Goal: Task Accomplishment & Management: Use online tool/utility

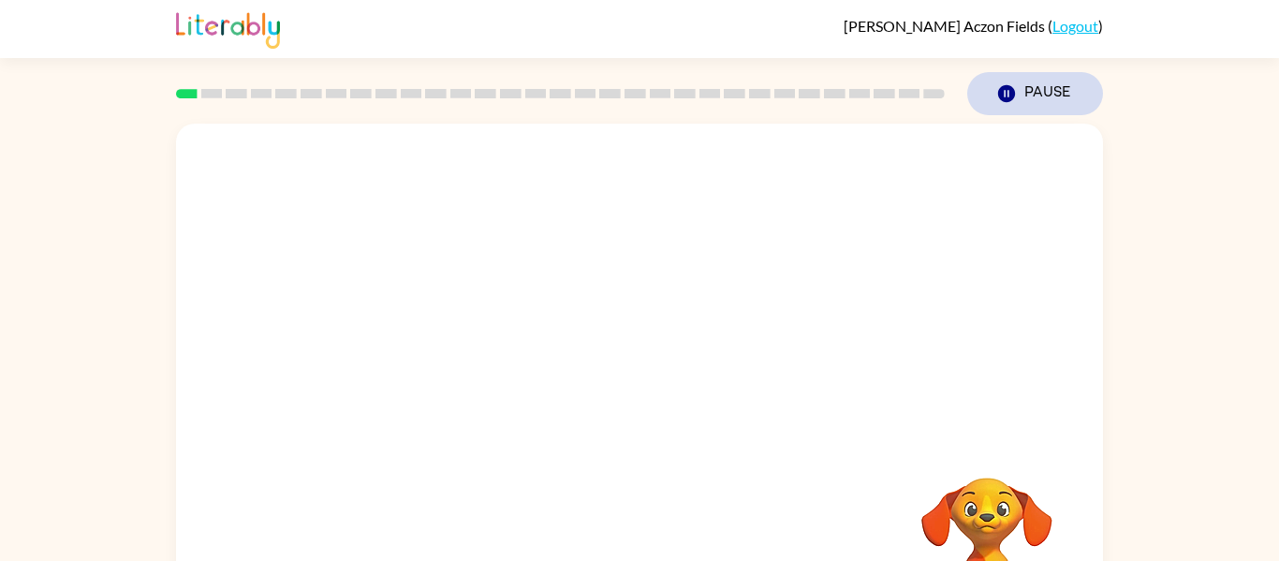
click at [1002, 93] on icon "button" at bounding box center [1006, 93] width 17 height 17
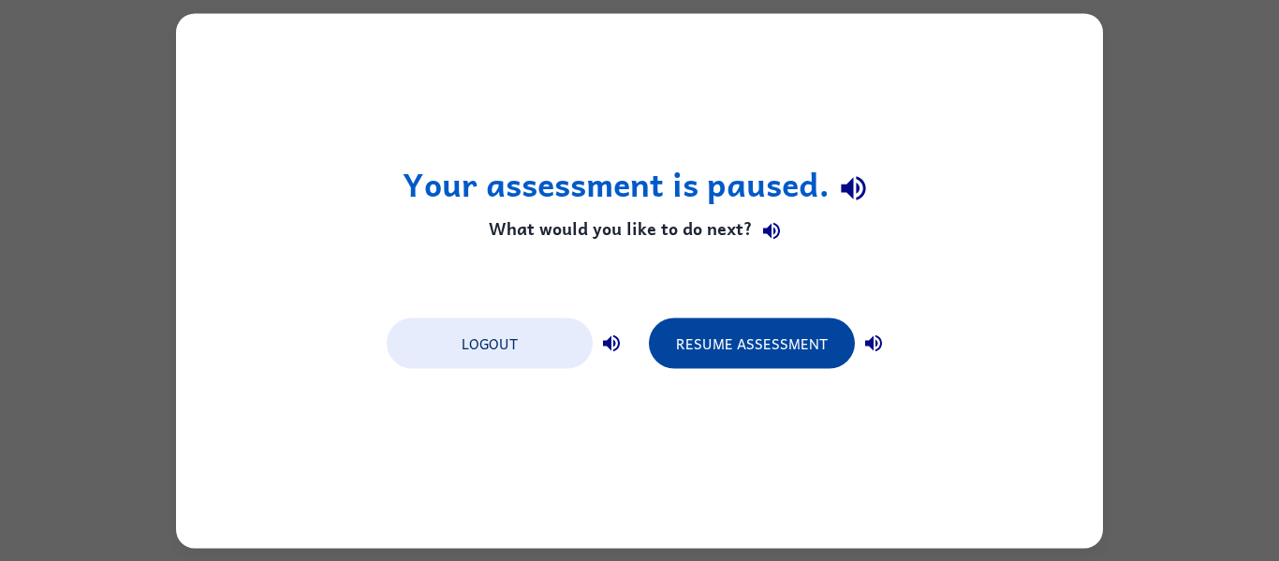
click at [769, 329] on button "Resume Assessment" at bounding box center [752, 342] width 206 height 51
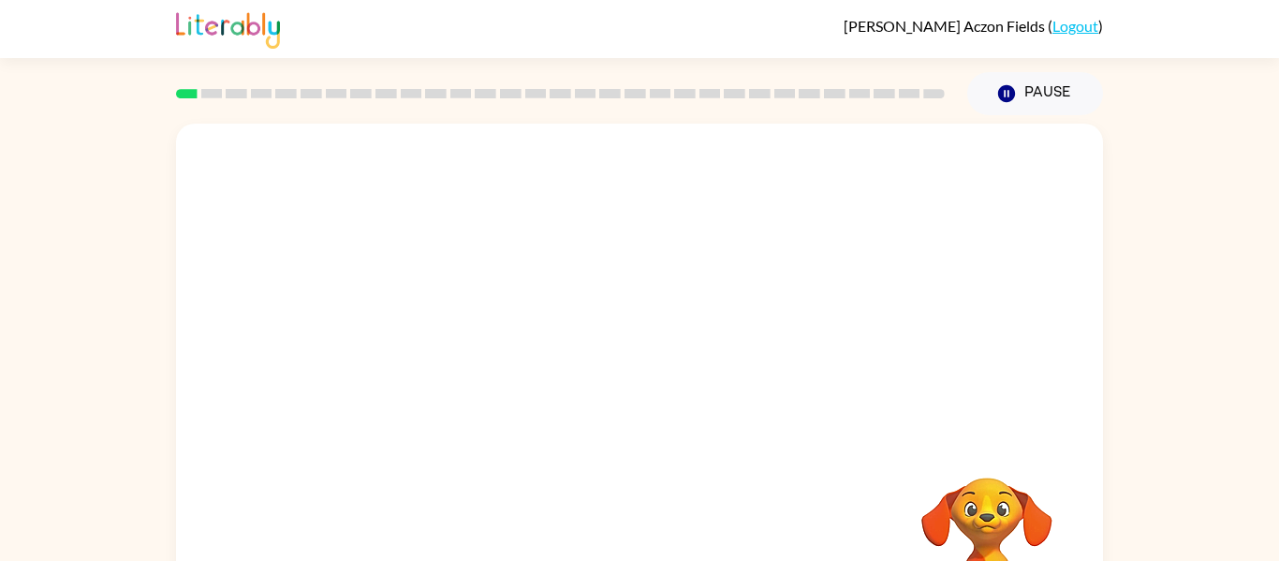
scroll to position [97, 0]
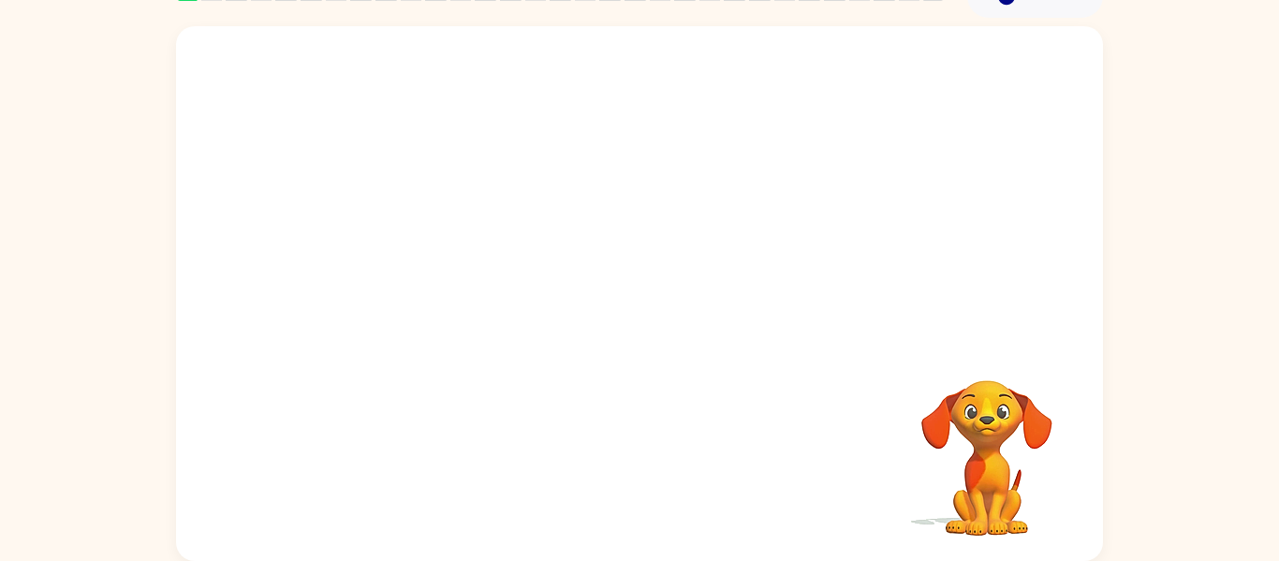
click at [957, 408] on video "Your browser must support playing .mp4 files to use Literably. Please try using…" at bounding box center [986, 444] width 187 height 187
click at [966, 418] on video "Your browser must support playing .mp4 files to use Literably. Please try using…" at bounding box center [986, 444] width 187 height 187
click at [966, 419] on video "Your browser must support playing .mp4 files to use Literably. Please try using…" at bounding box center [986, 444] width 187 height 187
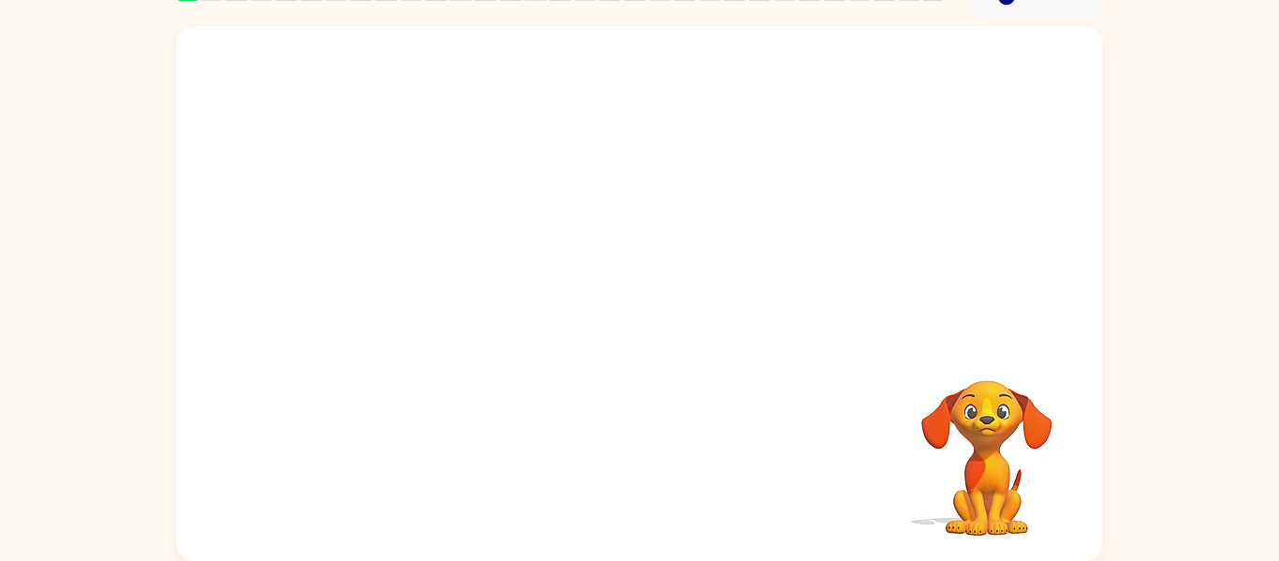
click at [966, 418] on video "Your browser must support playing .mp4 files to use Literably. Please try using…" at bounding box center [986, 444] width 187 height 187
click at [962, 414] on video "Your browser must support playing .mp4 files to use Literably. Please try using…" at bounding box center [986, 444] width 187 height 187
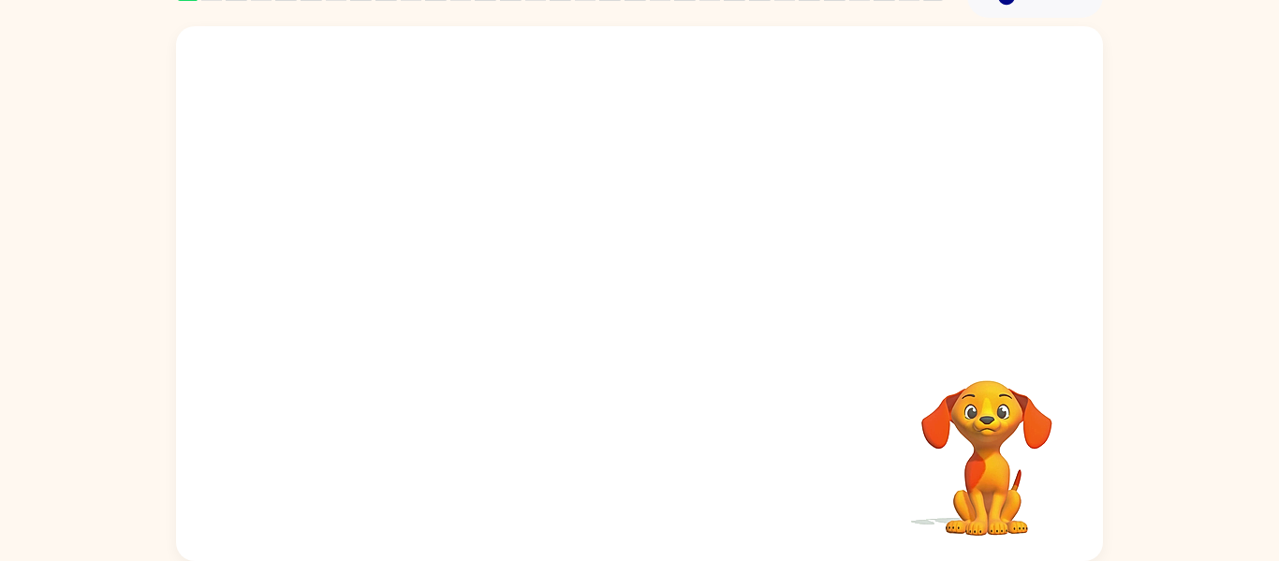
click at [962, 414] on video "Your browser must support playing .mp4 files to use Literably. Please try using…" at bounding box center [986, 444] width 187 height 187
click at [413, 260] on video "Your browser must support playing .mp4 files to use Literably. Please try using…" at bounding box center [639, 183] width 927 height 315
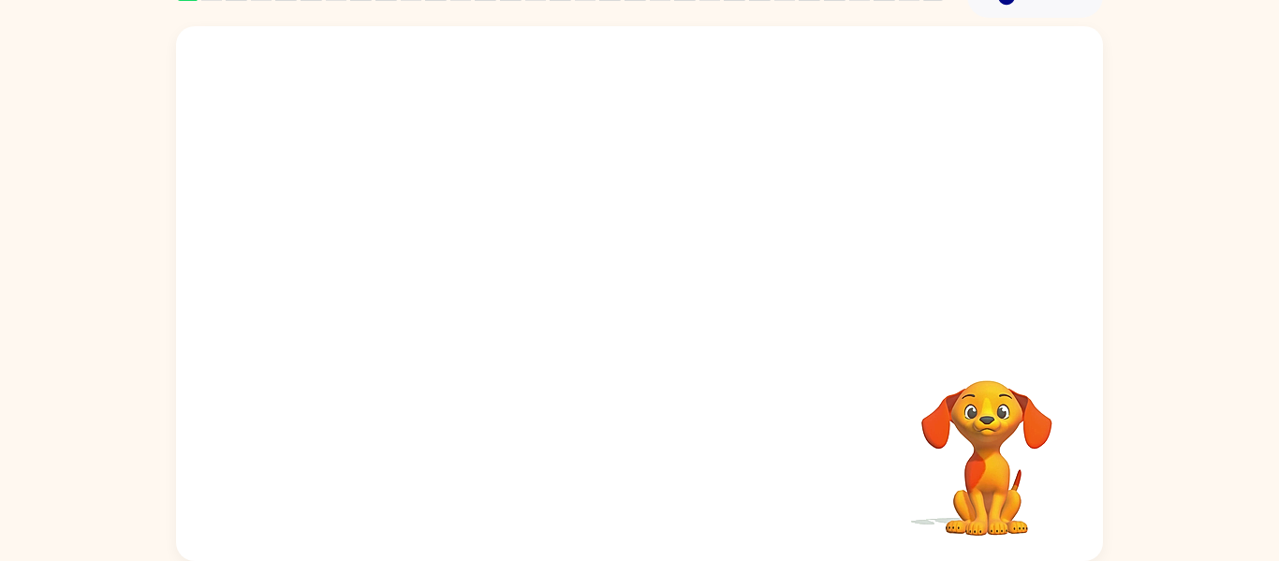
click at [413, 259] on video "Your browser must support playing .mp4 files to use Literably. Please try using…" at bounding box center [639, 183] width 927 height 315
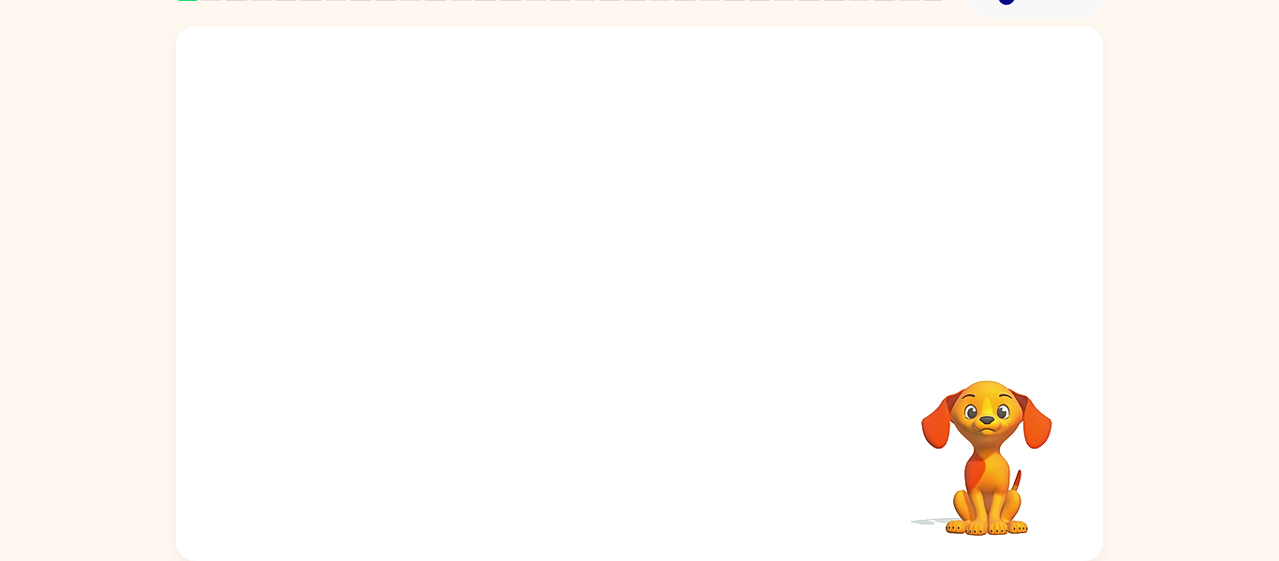
click at [413, 259] on video "Your browser must support playing .mp4 files to use Literably. Please try using…" at bounding box center [639, 183] width 927 height 315
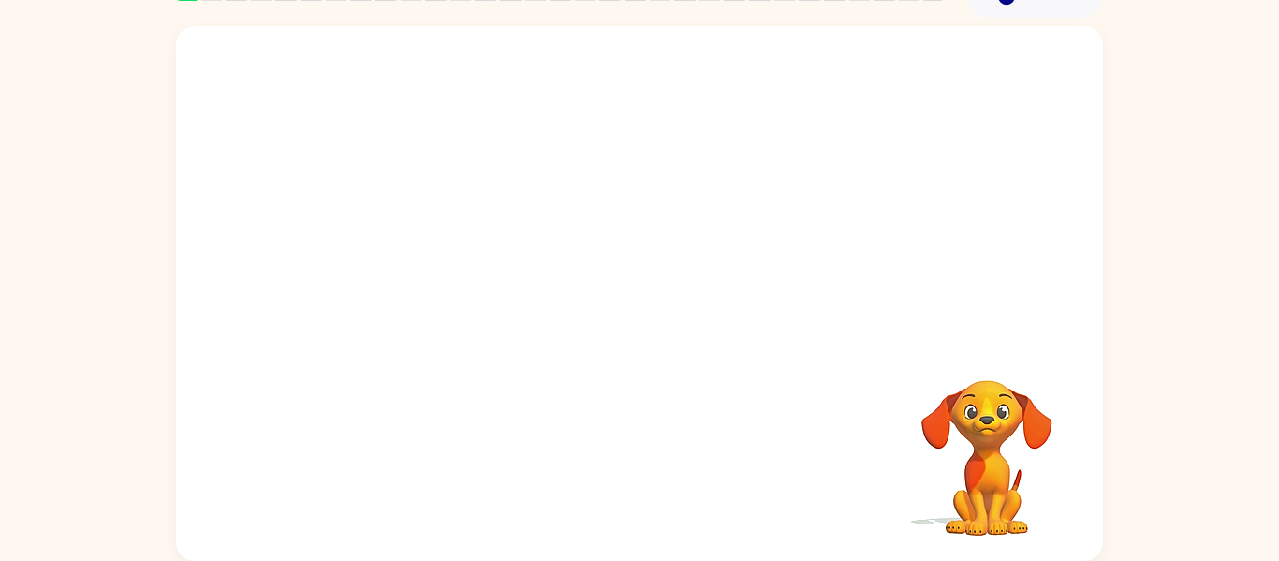
click at [413, 259] on video "Your browser must support playing .mp4 files to use Literably. Please try using…" at bounding box center [639, 183] width 927 height 315
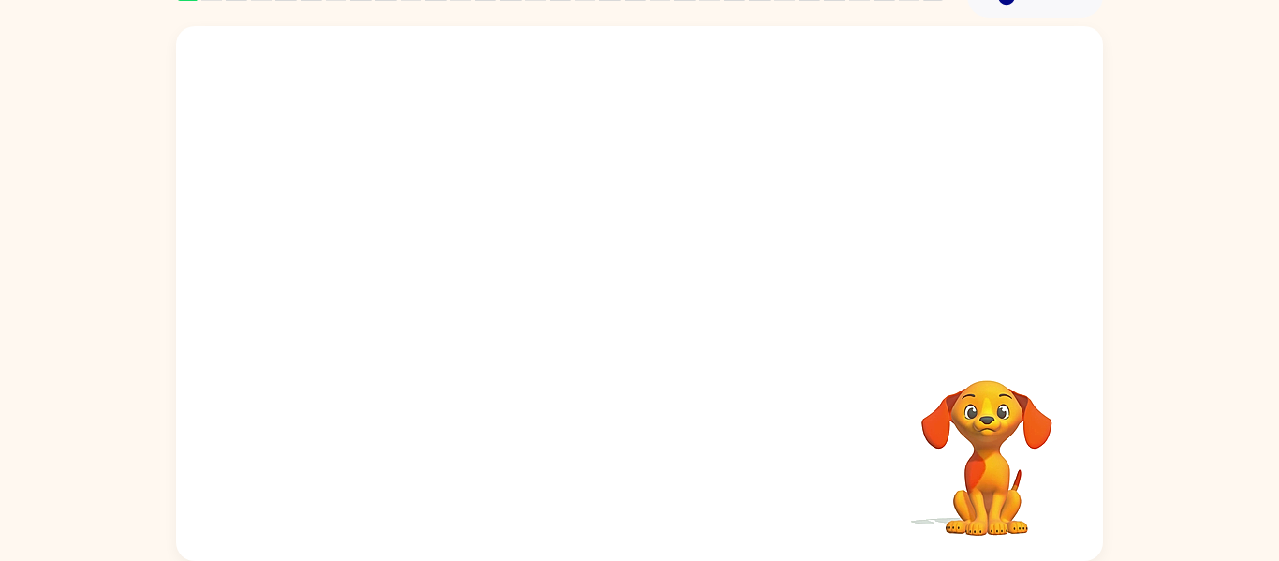
click at [413, 259] on video "Your browser must support playing .mp4 files to use Literably. Please try using…" at bounding box center [639, 183] width 927 height 315
click at [438, 253] on video "Your browser must support playing .mp4 files to use Literably. Please try using…" at bounding box center [639, 183] width 927 height 315
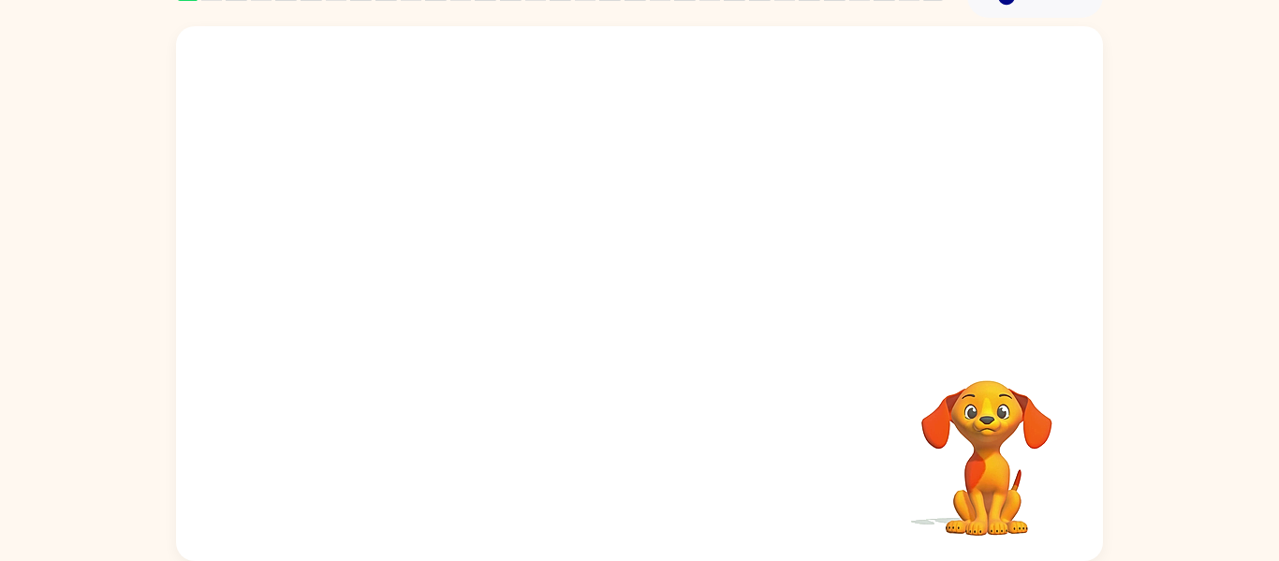
click at [438, 253] on video "Your browser must support playing .mp4 files to use Literably. Please try using…" at bounding box center [639, 183] width 927 height 315
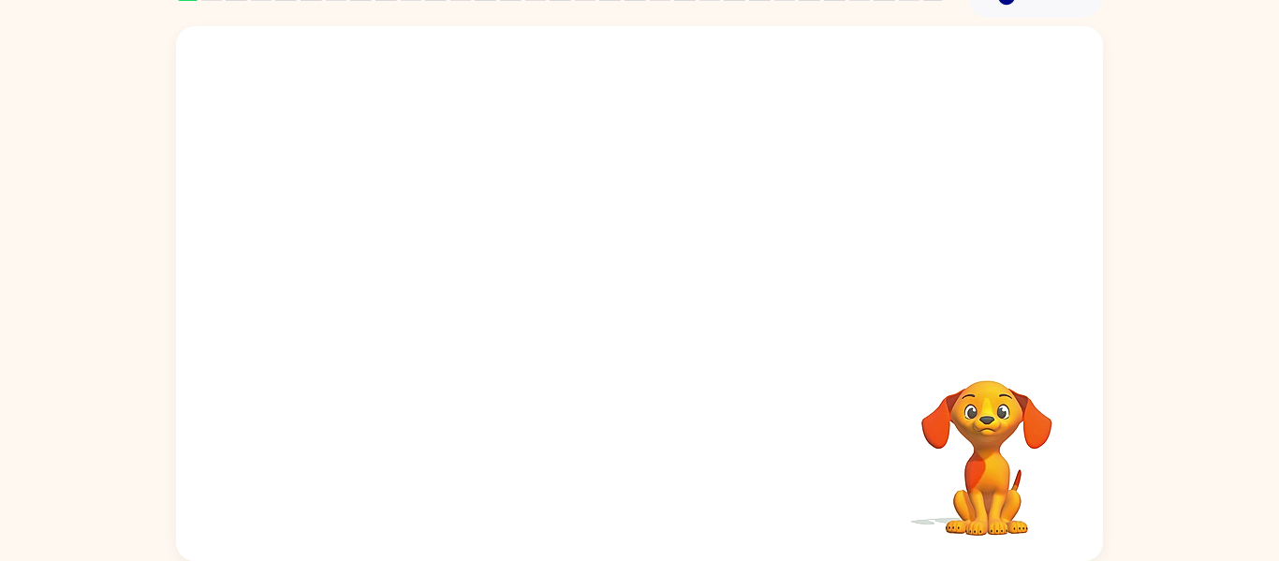
click at [438, 253] on video "Your browser must support playing .mp4 files to use Literably. Please try using…" at bounding box center [639, 183] width 927 height 315
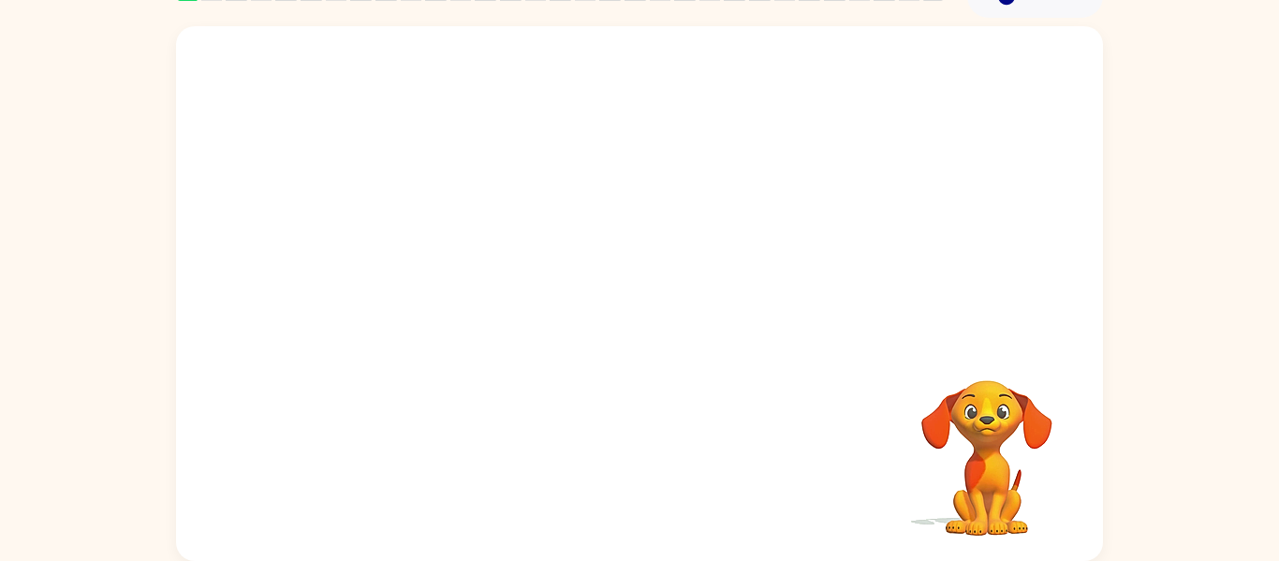
click at [438, 253] on video "Your browser must support playing .mp4 files to use Literably. Please try using…" at bounding box center [639, 183] width 927 height 315
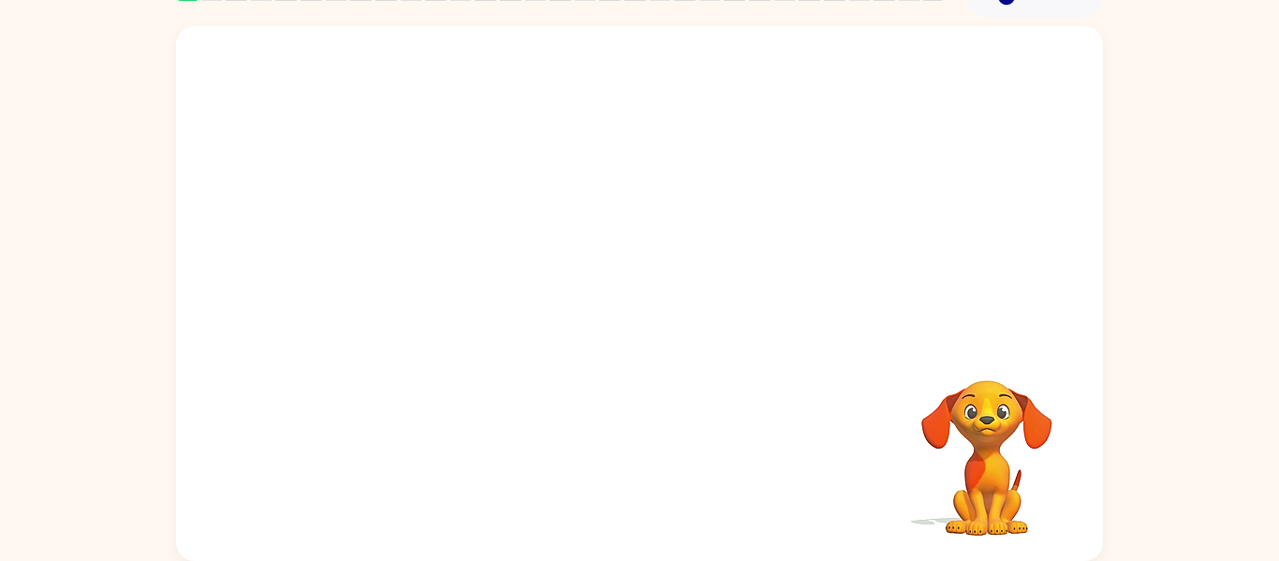
click at [438, 253] on video "Your browser must support playing .mp4 files to use Literably. Please try using…" at bounding box center [639, 183] width 927 height 315
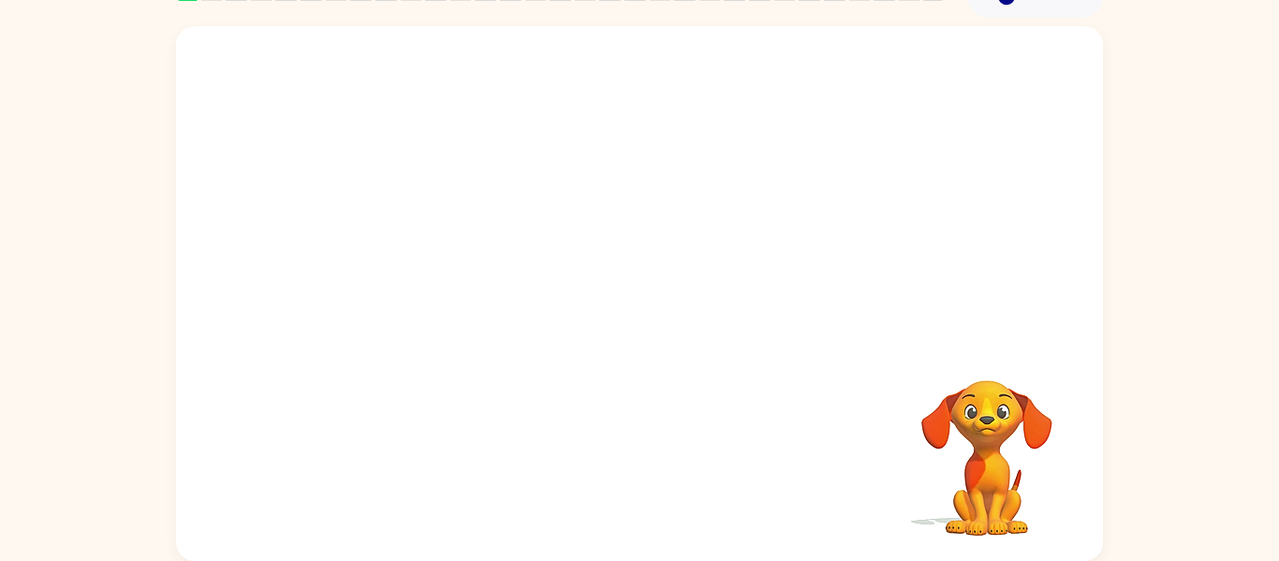
click at [438, 253] on video "Your browser must support playing .mp4 files to use Literably. Please try using…" at bounding box center [639, 183] width 927 height 315
click at [650, 293] on div at bounding box center [639, 303] width 120 height 68
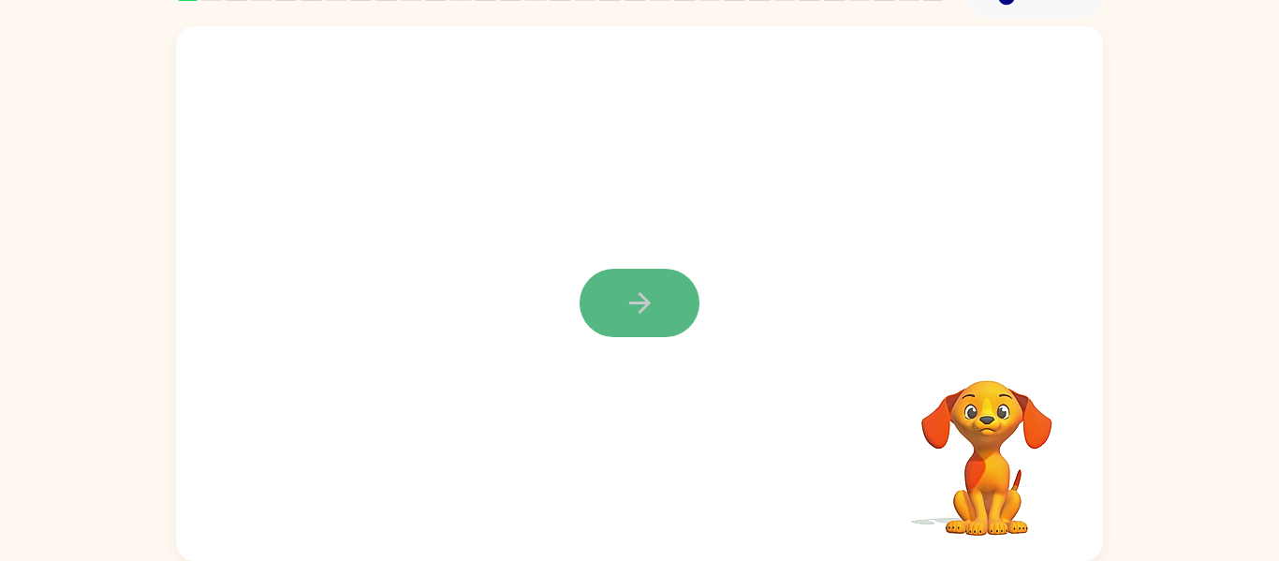
click at [643, 297] on icon "button" at bounding box center [639, 303] width 22 height 22
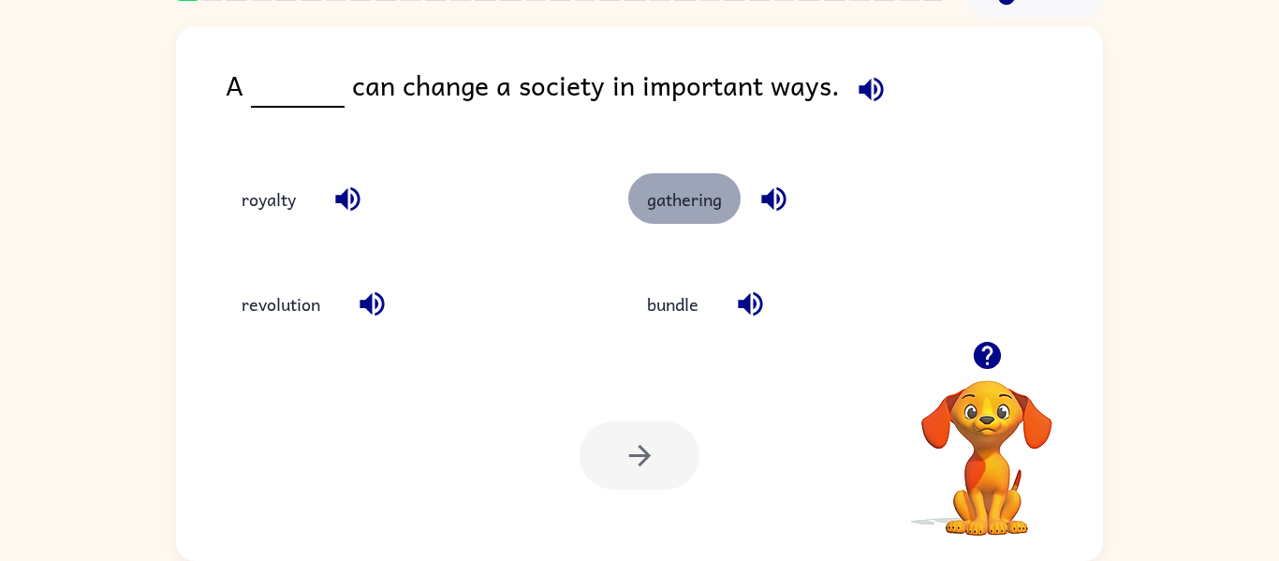
click at [669, 189] on button "gathering" at bounding box center [684, 198] width 112 height 51
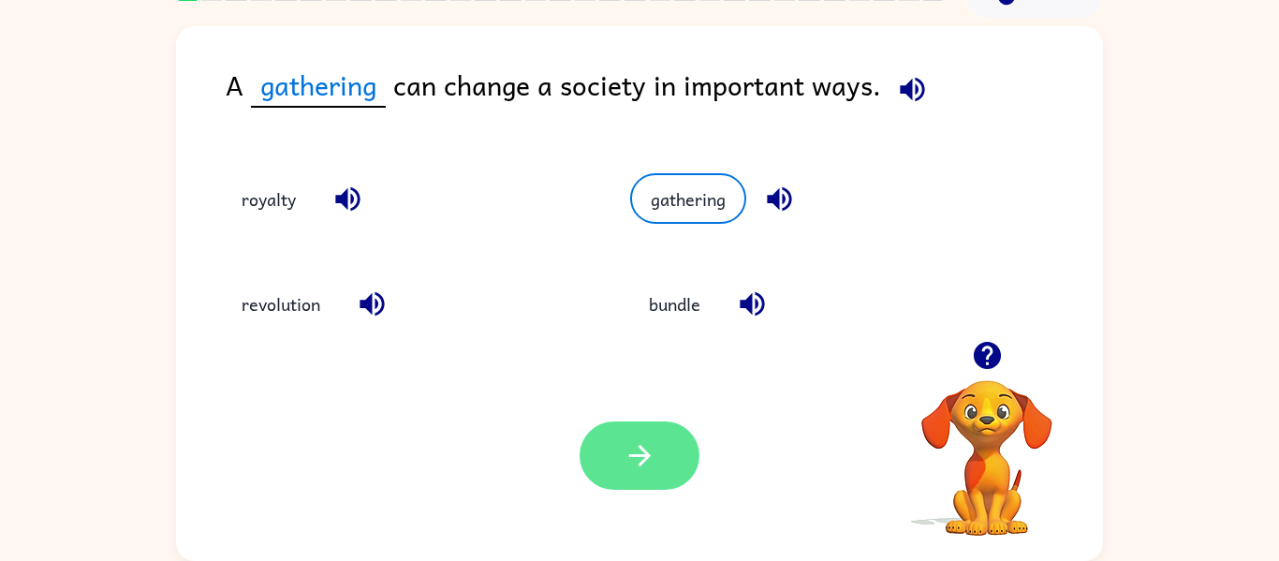
click at [595, 474] on button "button" at bounding box center [639, 455] width 120 height 68
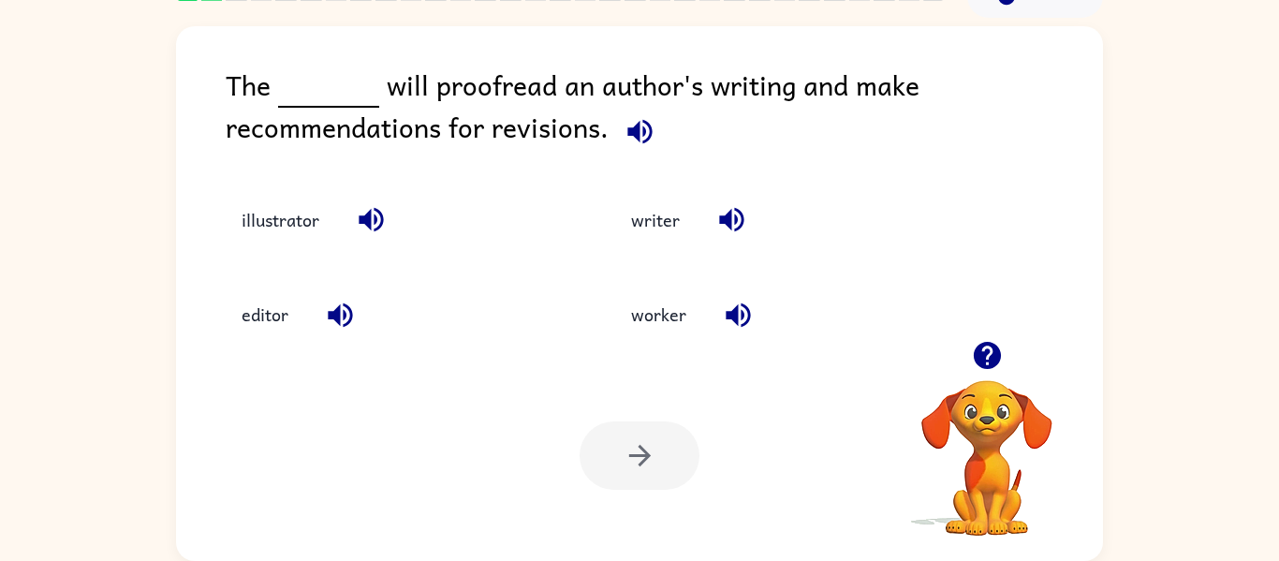
click at [993, 364] on icon "button" at bounding box center [986, 355] width 27 height 27
click at [987, 384] on video "Your browser must support playing .mp4 files to use Literably. Please try using…" at bounding box center [986, 444] width 187 height 187
click at [987, 394] on video "Your browser must support playing .mp4 files to use Literably. Please try using…" at bounding box center [986, 444] width 187 height 187
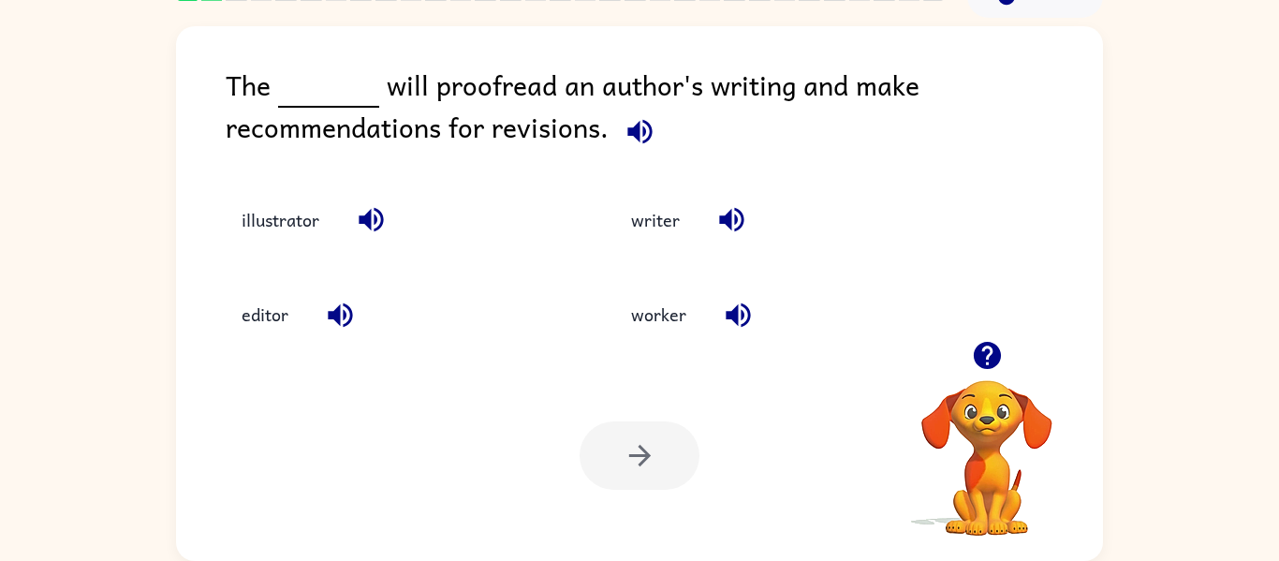
click at [987, 394] on video "Your browser must support playing .mp4 files to use Literably. Please try using…" at bounding box center [986, 444] width 187 height 187
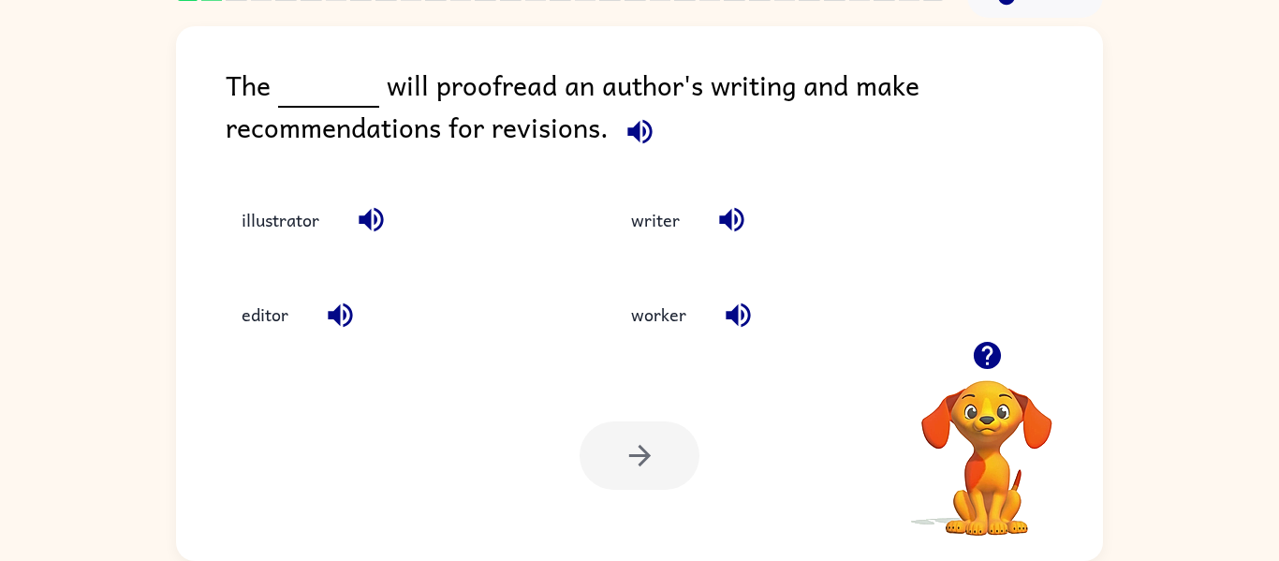
click at [987, 394] on video "Your browser must support playing .mp4 files to use Literably. Please try using…" at bounding box center [986, 444] width 187 height 187
click at [282, 215] on button "illustrator" at bounding box center [280, 220] width 115 height 51
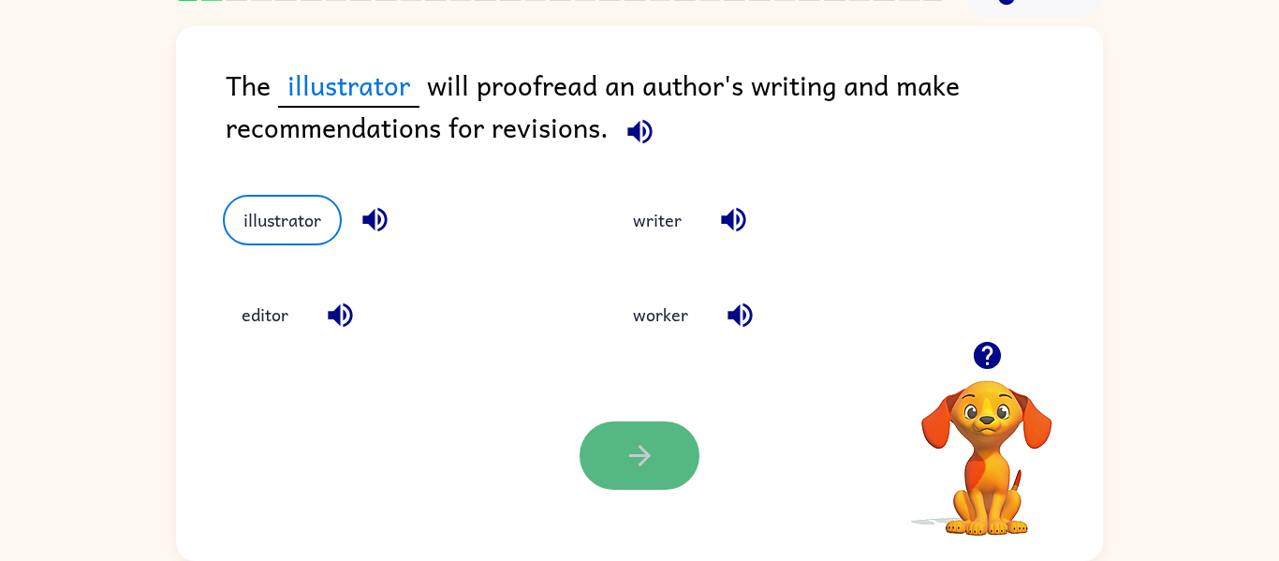
click at [616, 431] on button "button" at bounding box center [639, 455] width 120 height 68
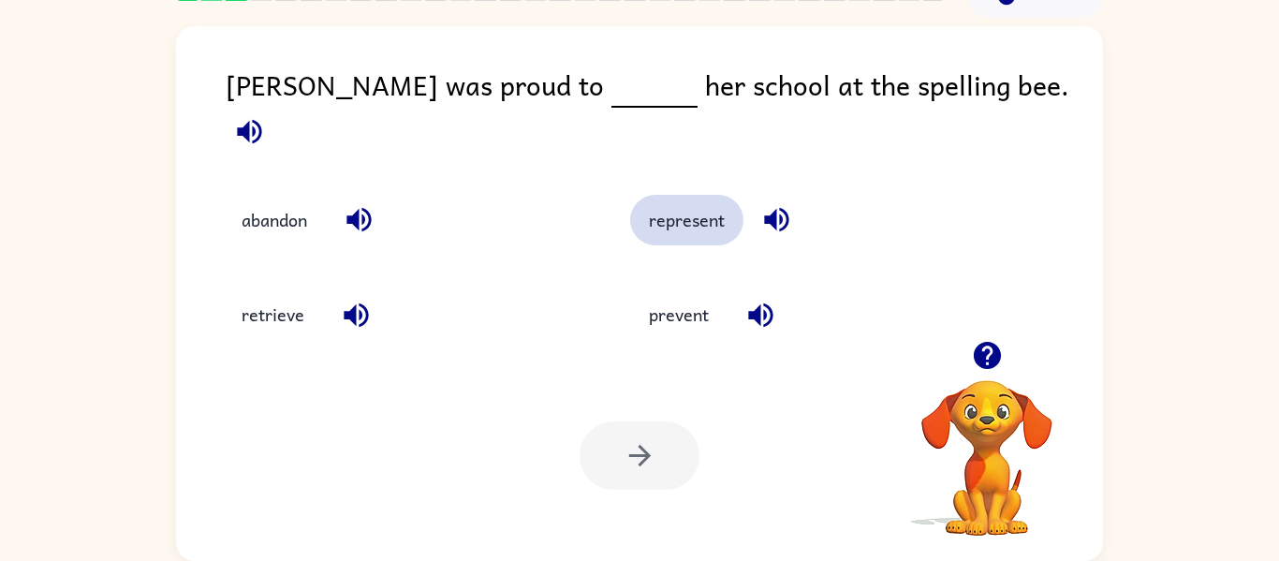
click at [694, 201] on button "represent" at bounding box center [686, 220] width 113 height 51
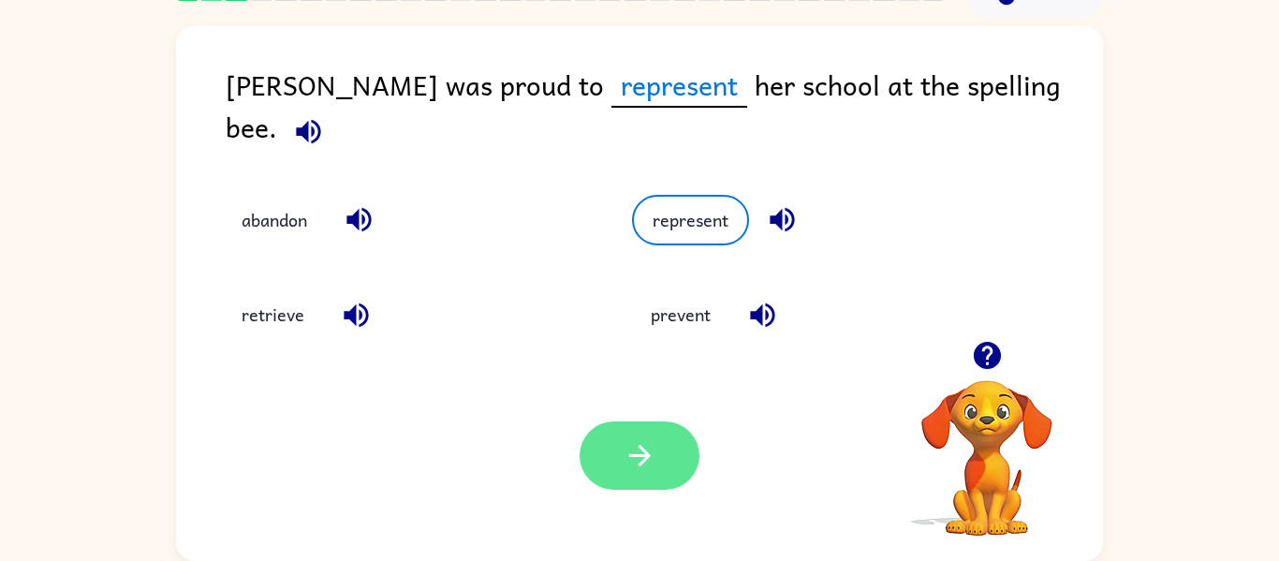
click at [658, 452] on button "button" at bounding box center [639, 455] width 120 height 68
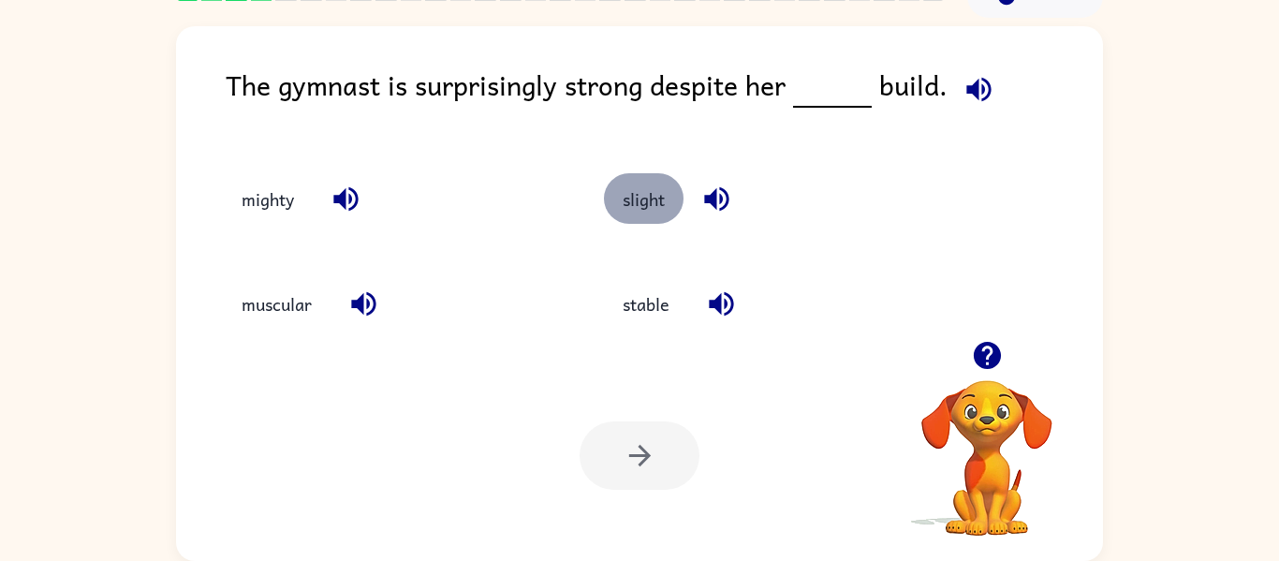
click at [638, 213] on button "slight" at bounding box center [644, 198] width 80 height 51
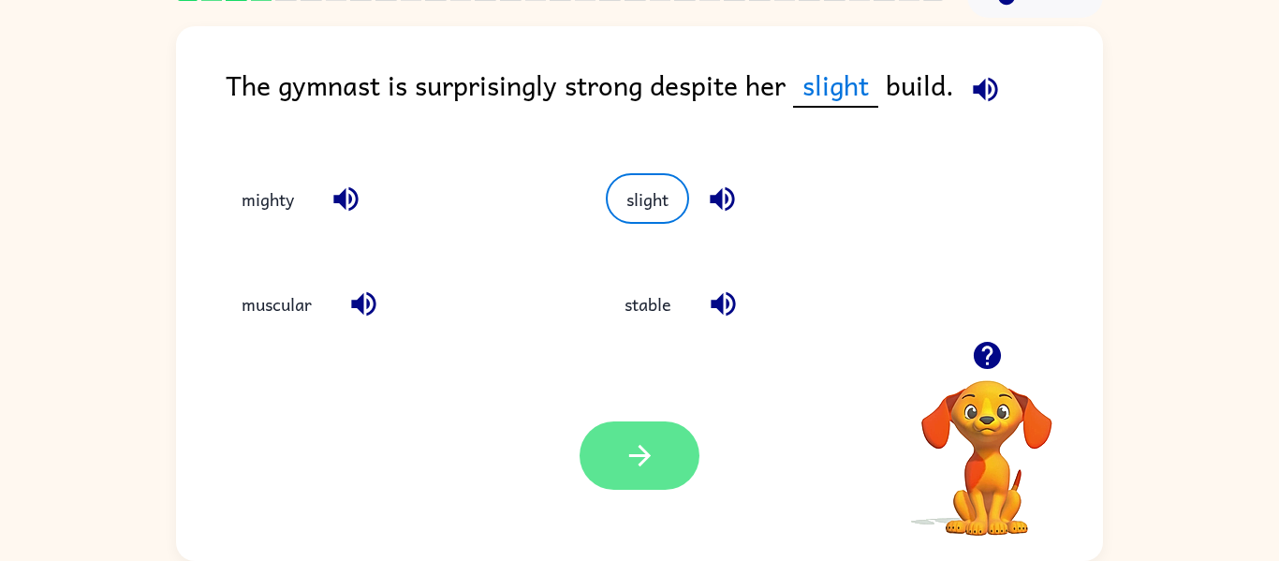
click at [629, 447] on icon "button" at bounding box center [639, 455] width 33 height 33
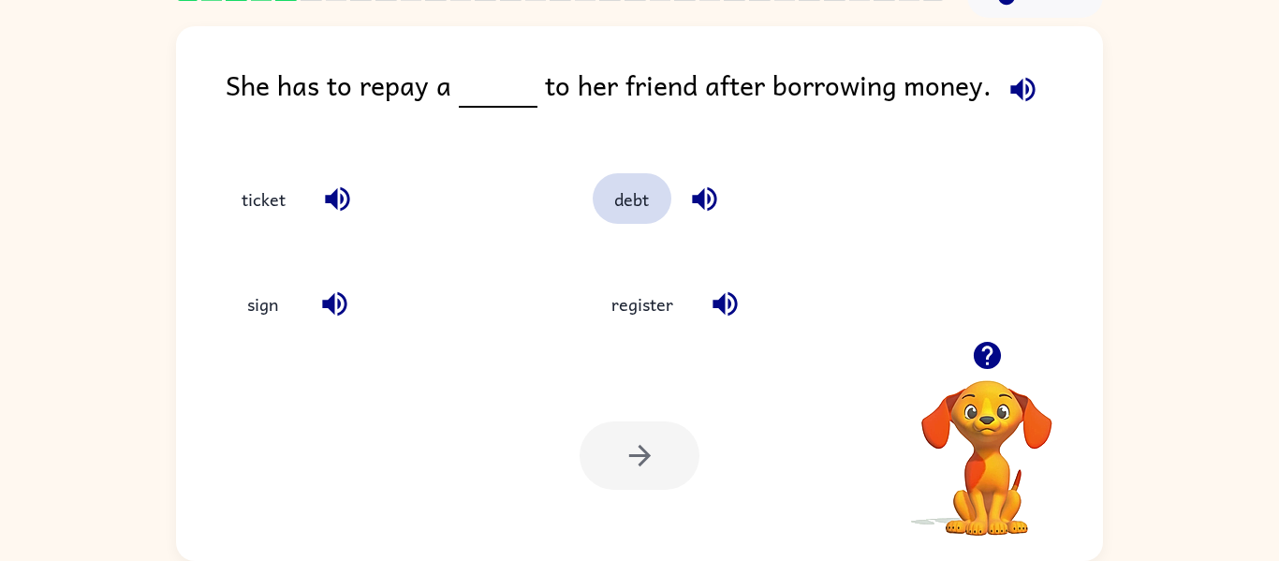
click at [633, 209] on button "debt" at bounding box center [632, 198] width 79 height 51
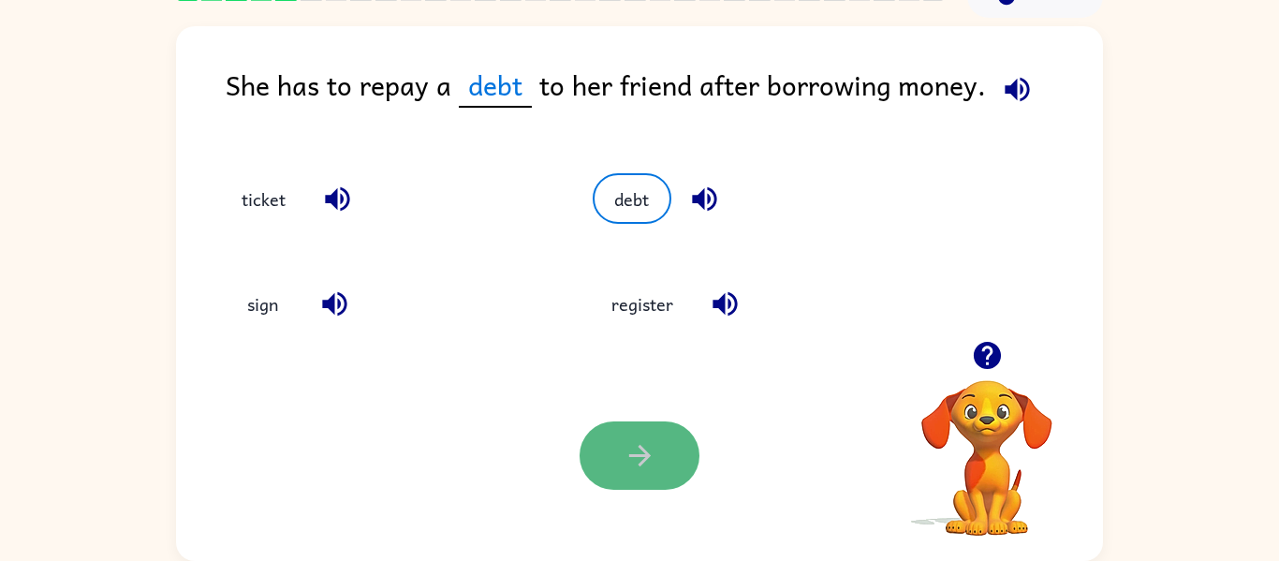
click at [632, 461] on icon "button" at bounding box center [639, 455] width 33 height 33
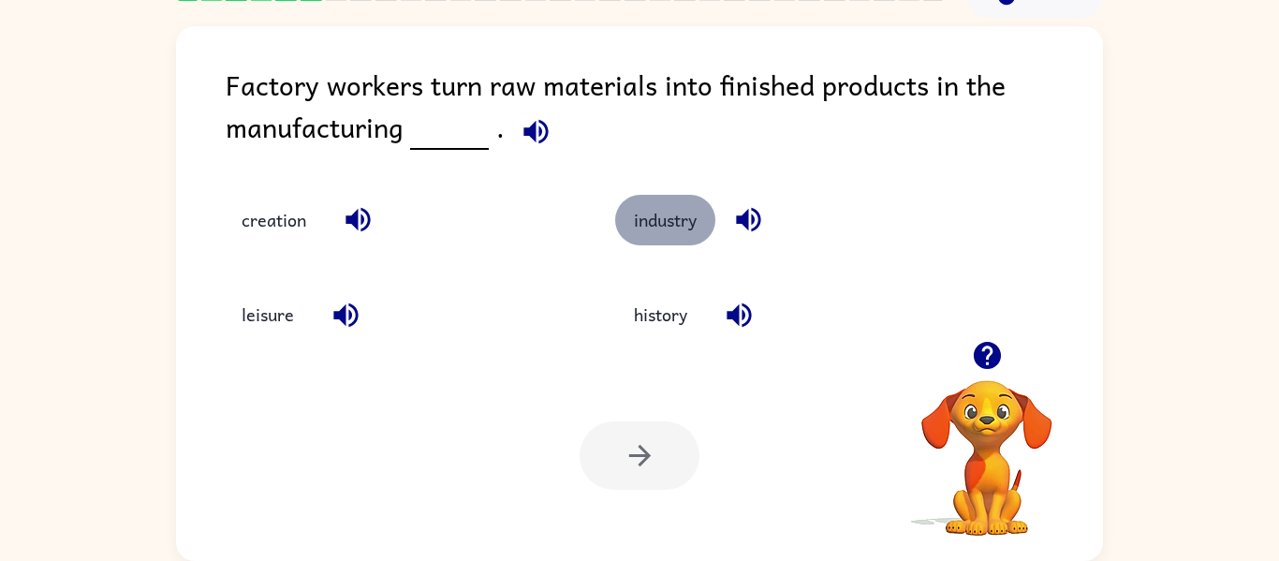
click at [673, 213] on button "industry" at bounding box center [665, 220] width 100 height 51
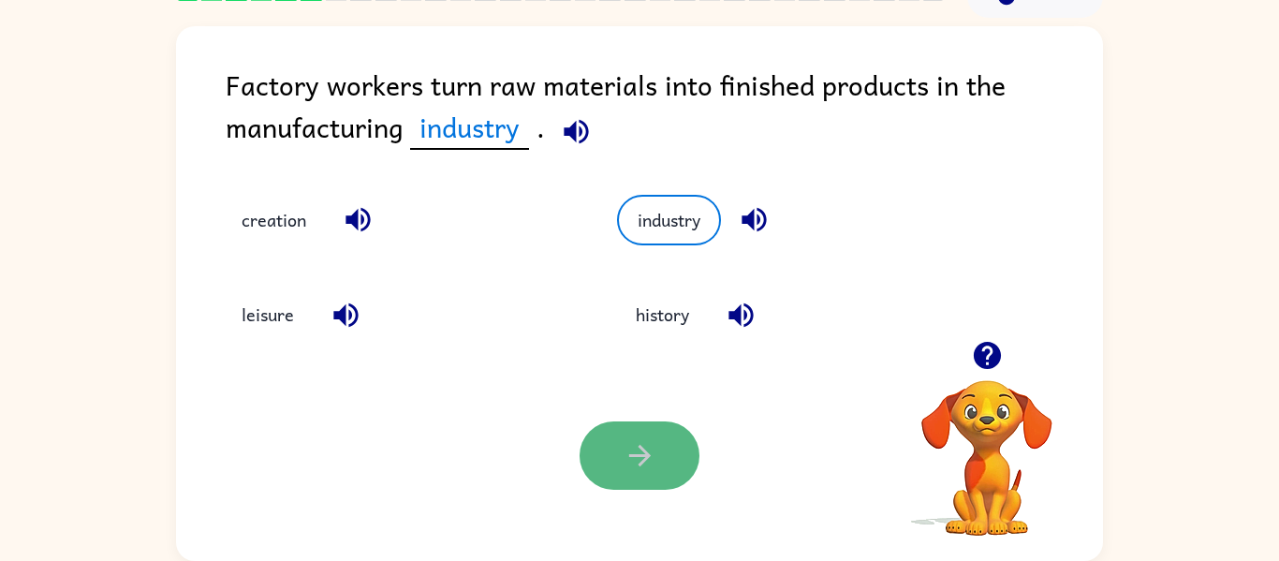
click at [673, 456] on button "button" at bounding box center [639, 455] width 120 height 68
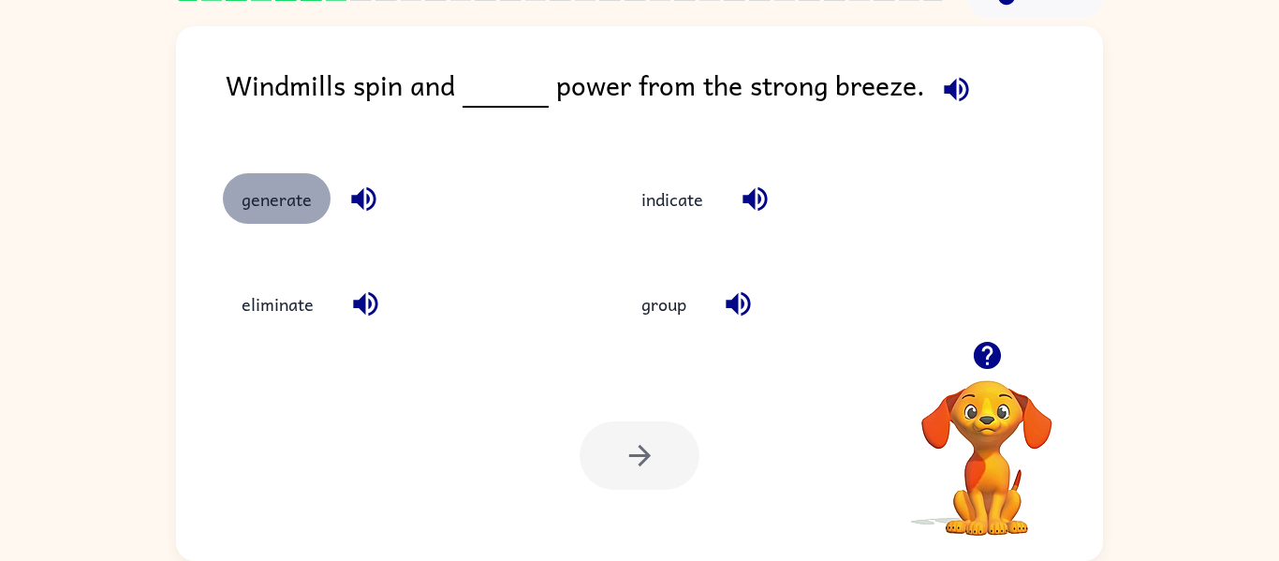
click at [259, 189] on button "generate" at bounding box center [277, 198] width 108 height 51
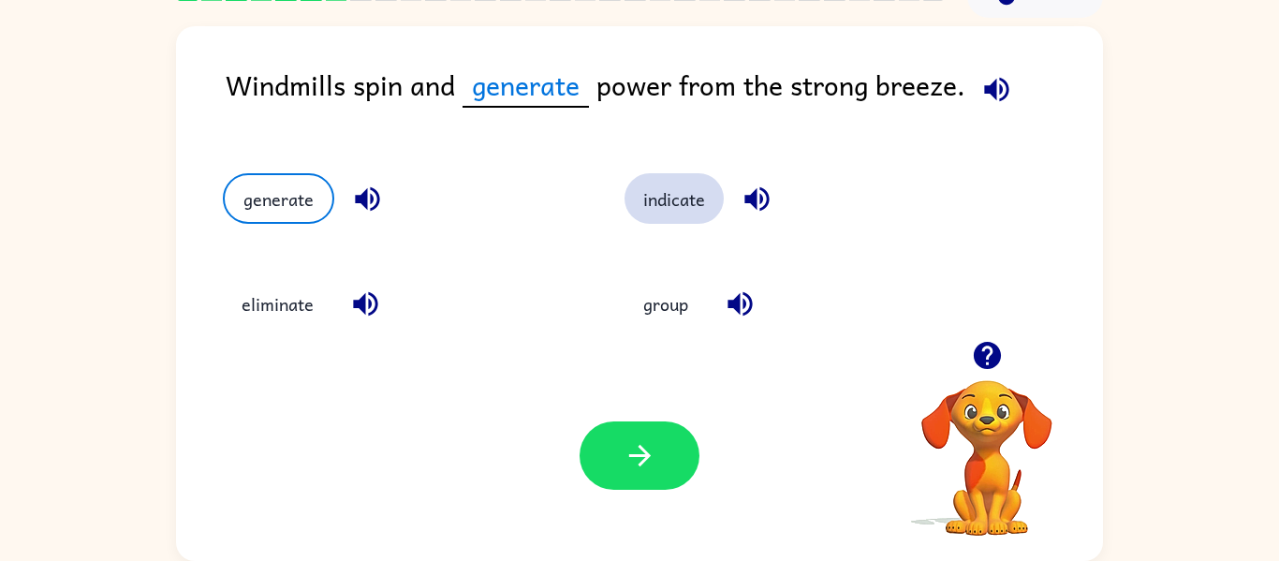
click at [661, 205] on button "indicate" at bounding box center [673, 198] width 99 height 51
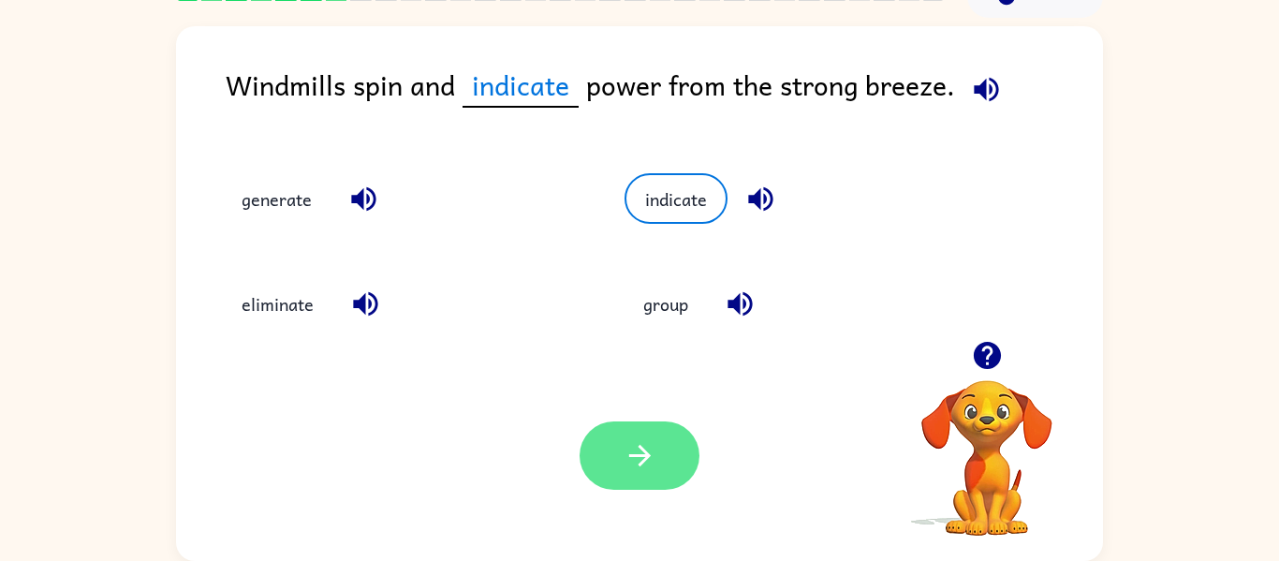
click at [599, 479] on button "button" at bounding box center [639, 455] width 120 height 68
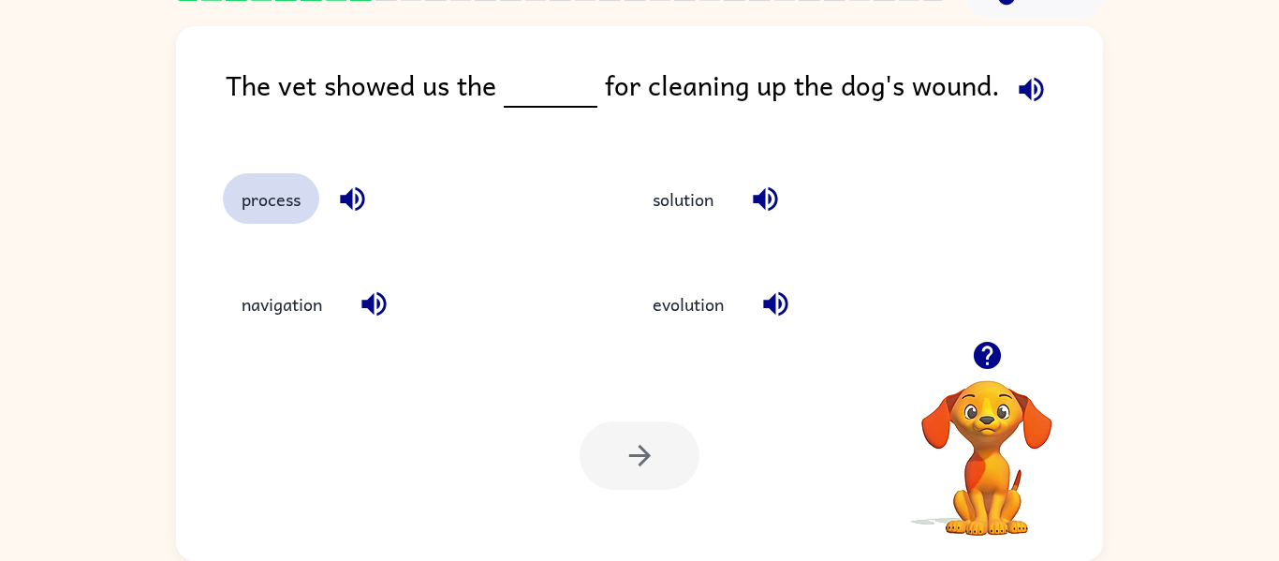
click at [280, 215] on button "process" at bounding box center [271, 198] width 96 height 51
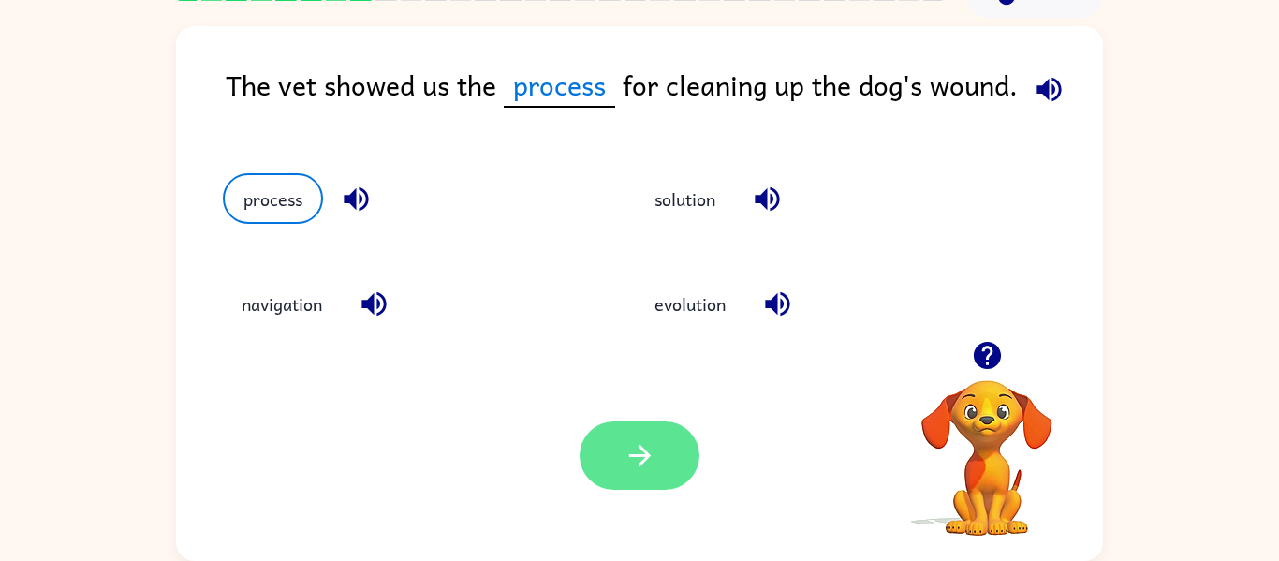
click at [652, 447] on icon "button" at bounding box center [639, 455] width 33 height 33
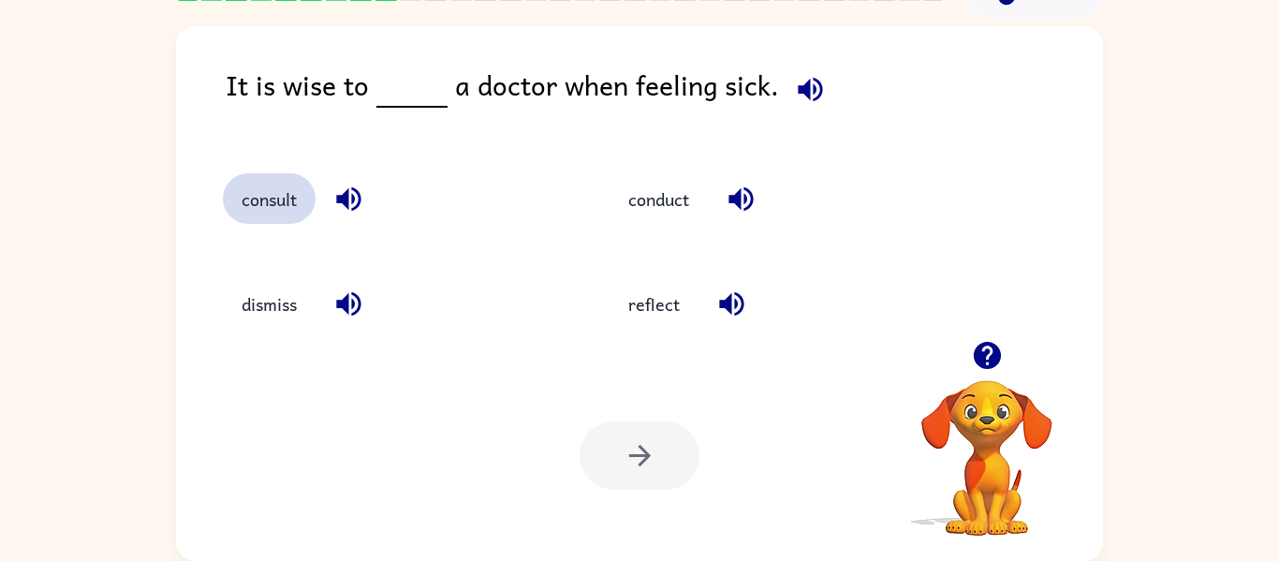
click at [286, 207] on button "consult" at bounding box center [269, 198] width 93 height 51
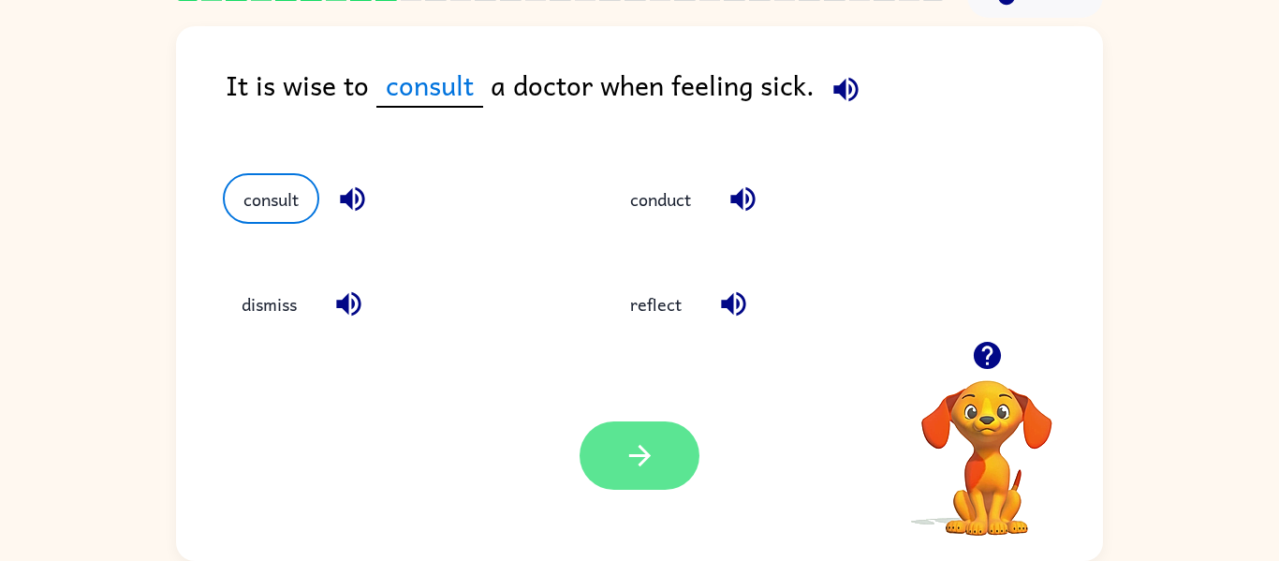
click at [673, 438] on button "button" at bounding box center [639, 455] width 120 height 68
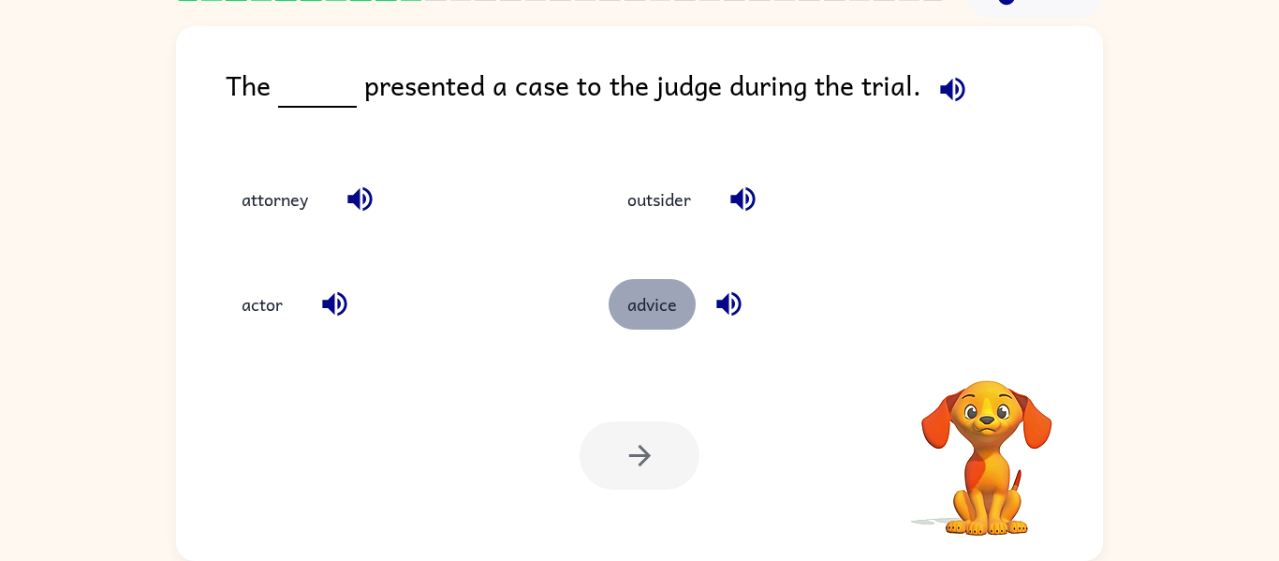
click at [631, 315] on button "advice" at bounding box center [651, 304] width 87 height 51
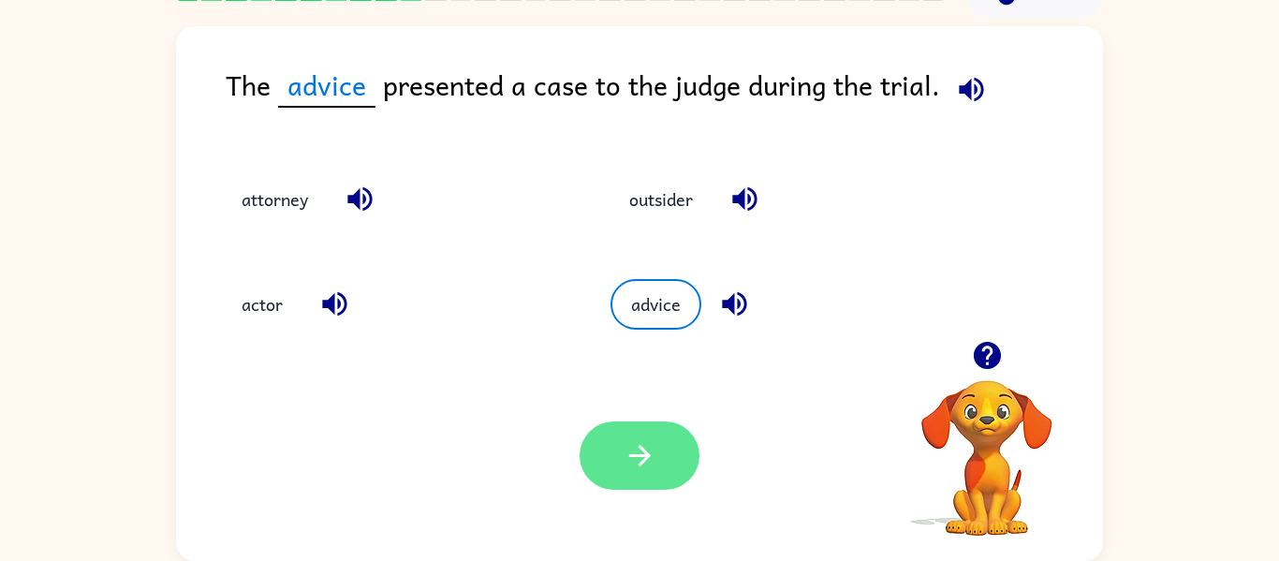
click at [632, 465] on icon "button" at bounding box center [639, 455] width 33 height 33
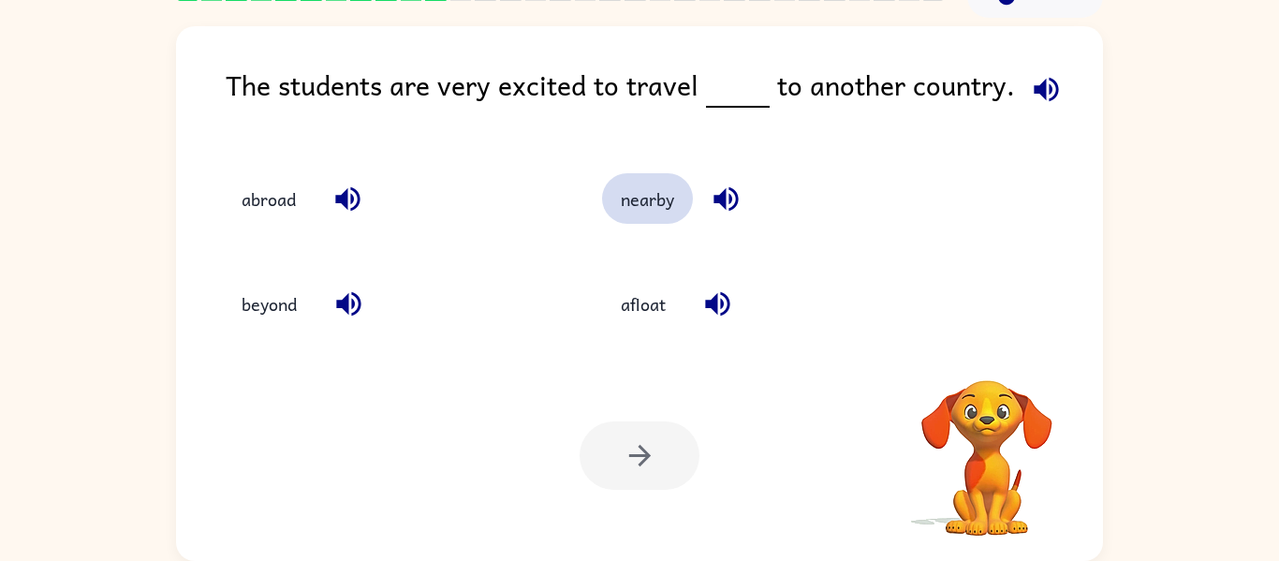
click at [626, 215] on button "nearby" at bounding box center [647, 198] width 91 height 51
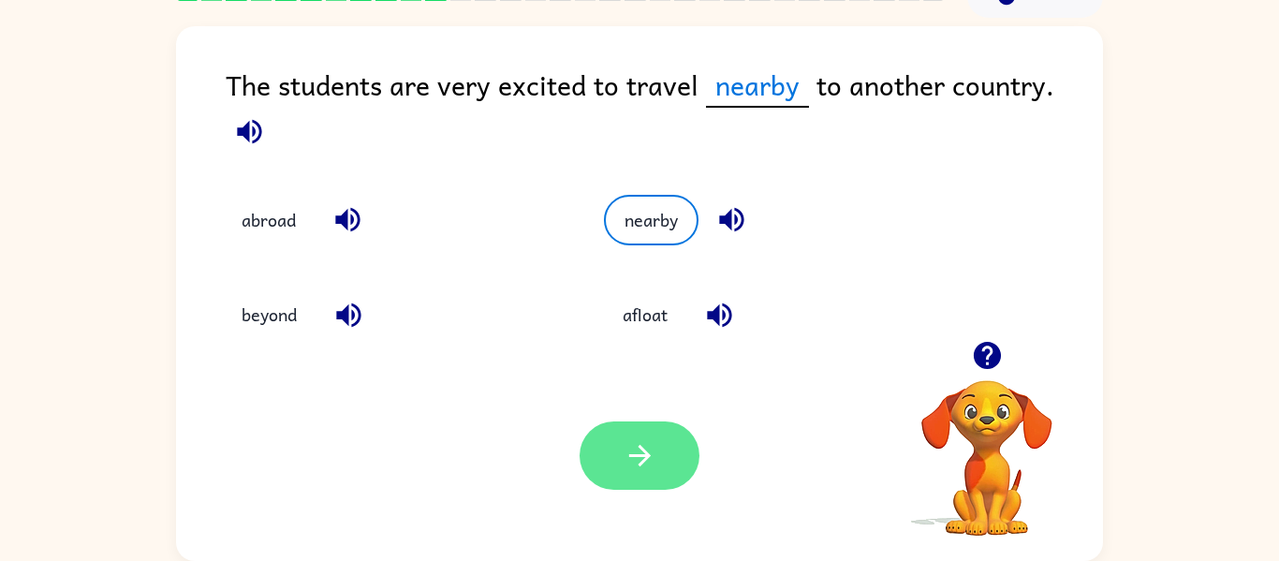
click at [630, 446] on icon "button" at bounding box center [639, 455] width 33 height 33
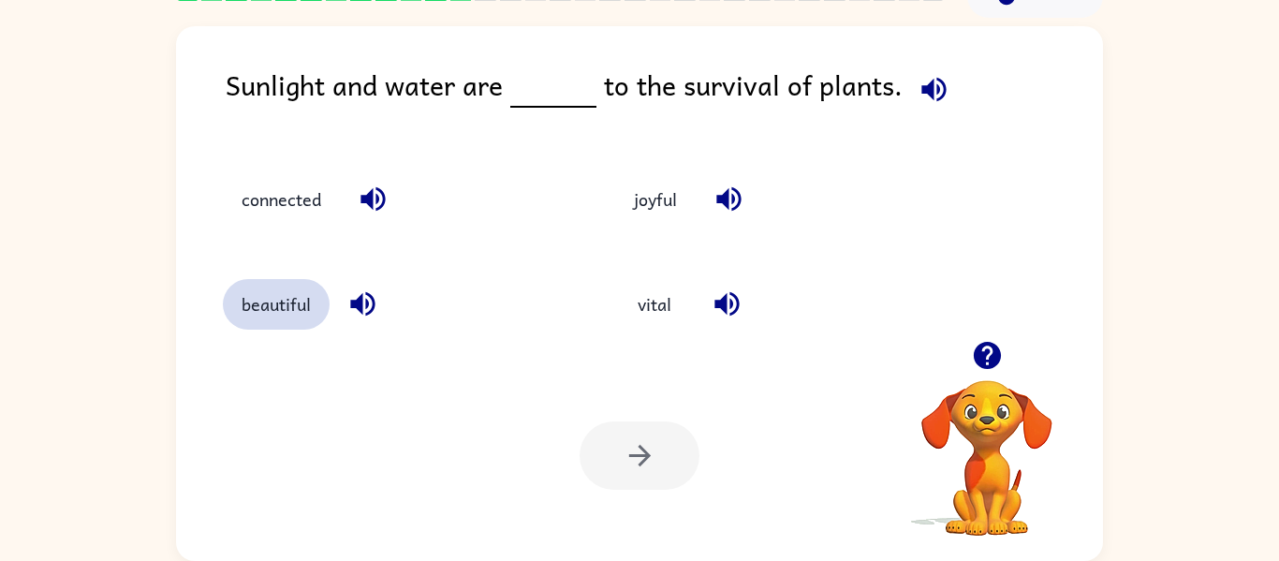
click at [277, 298] on button "beautiful" at bounding box center [276, 304] width 107 height 51
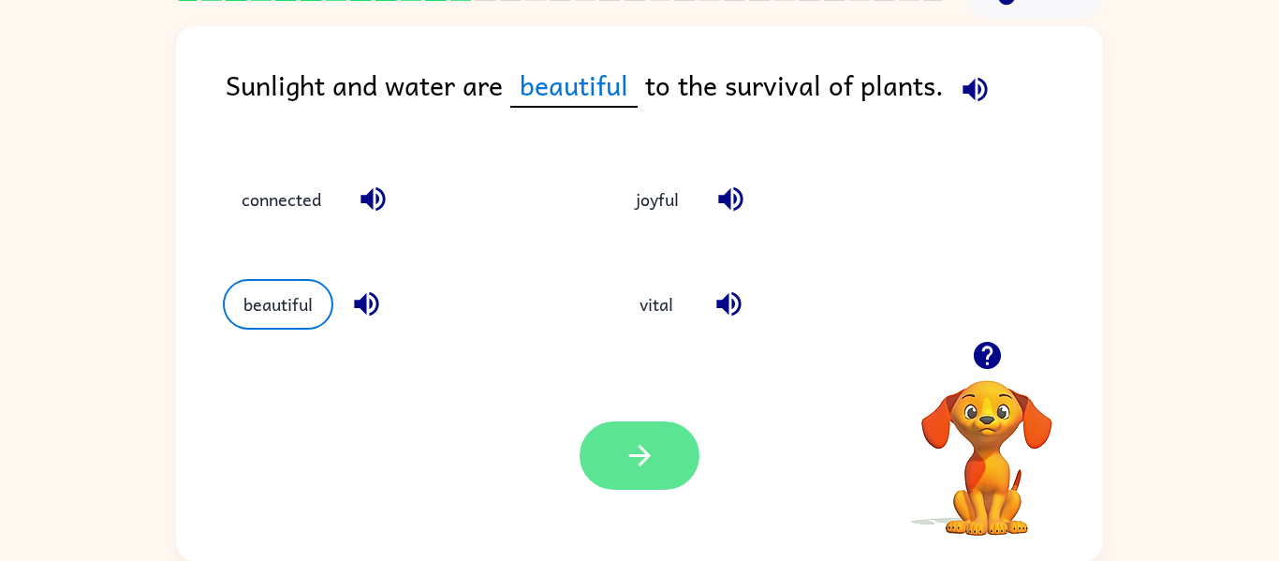
click at [605, 442] on button "button" at bounding box center [639, 455] width 120 height 68
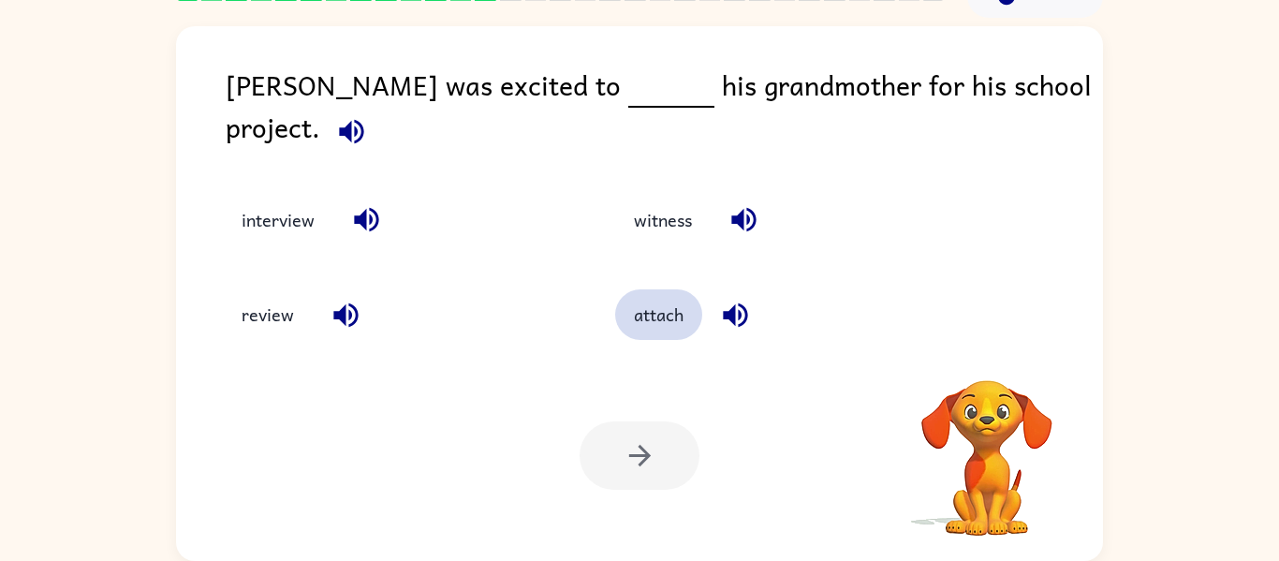
click at [637, 306] on button "attach" at bounding box center [658, 314] width 87 height 51
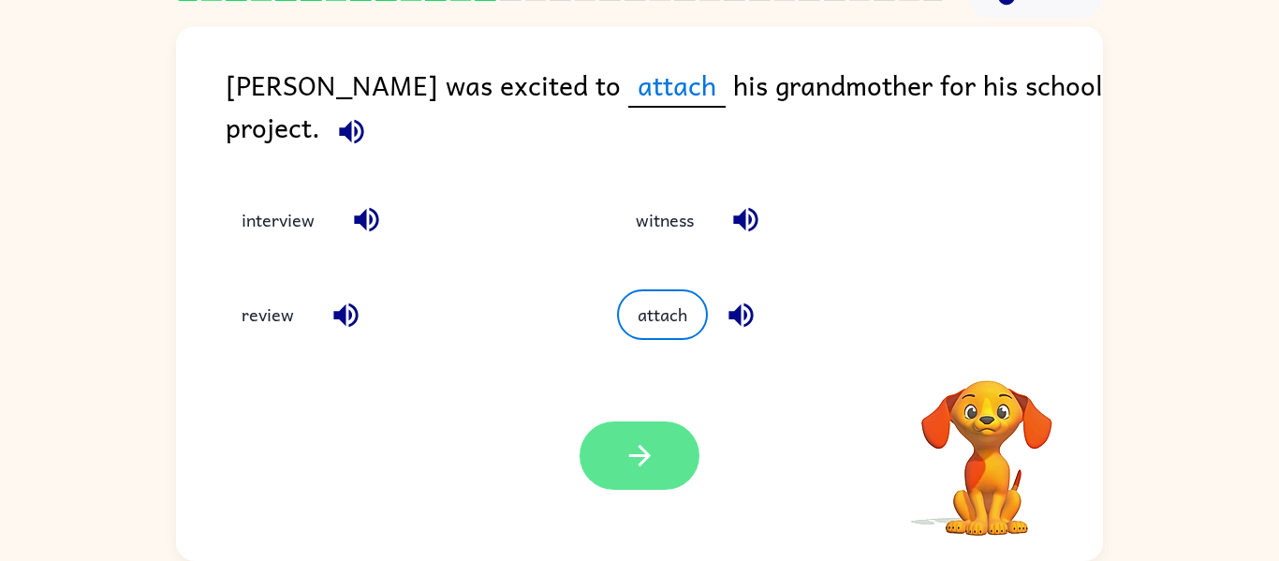
click at [649, 445] on icon "button" at bounding box center [639, 455] width 33 height 33
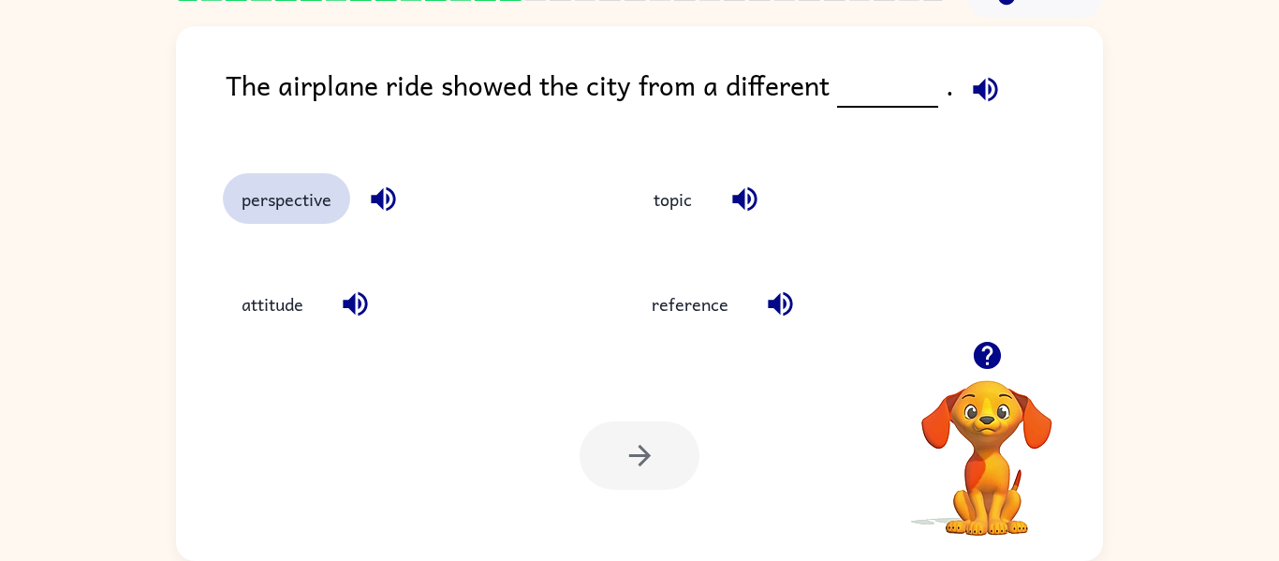
click at [295, 189] on button "perspective" at bounding box center [286, 198] width 127 height 51
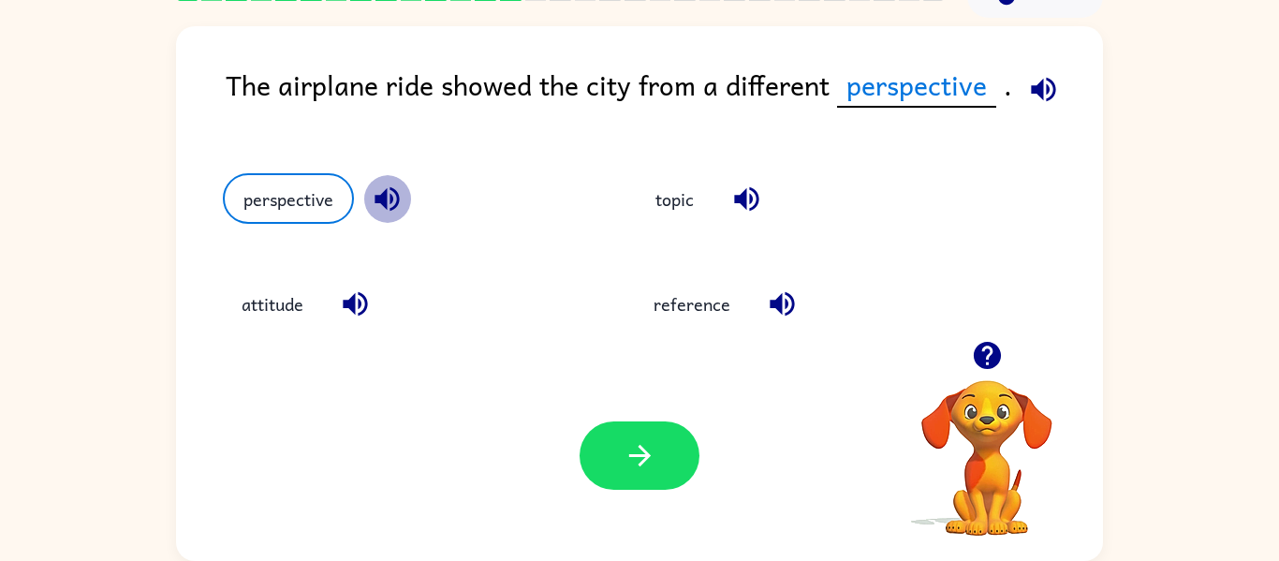
click at [392, 198] on icon "button" at bounding box center [386, 199] width 24 height 24
click at [392, 199] on icon "button" at bounding box center [386, 199] width 24 height 24
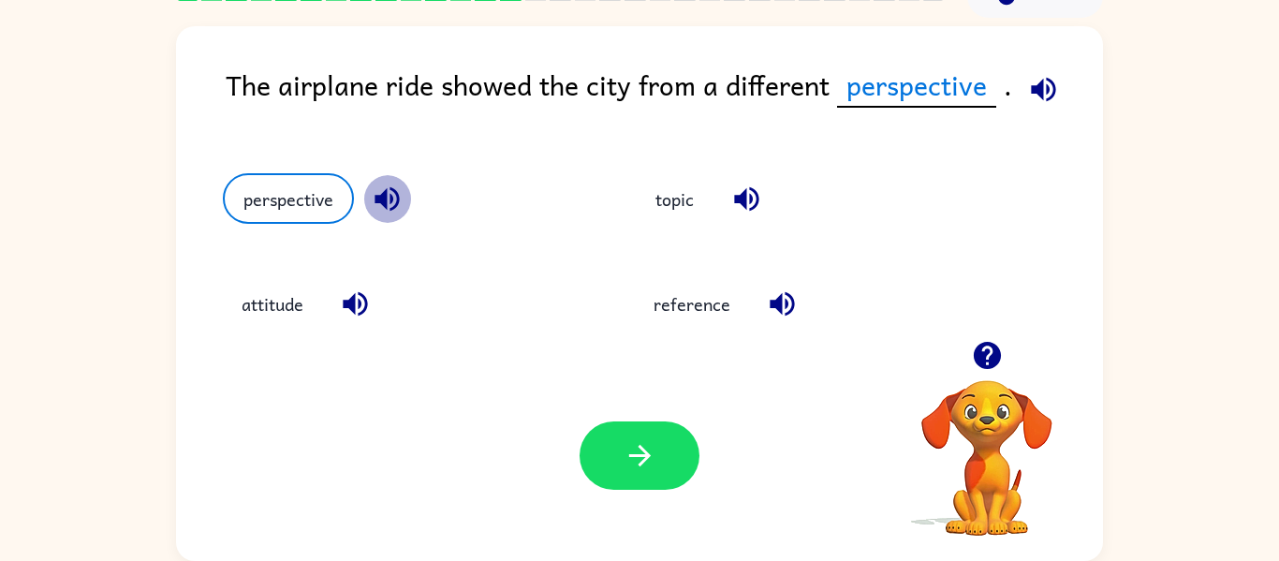
click at [392, 199] on icon "button" at bounding box center [386, 199] width 24 height 24
click at [357, 292] on icon "button" at bounding box center [355, 303] width 33 height 33
click at [355, 287] on icon "button" at bounding box center [355, 303] width 33 height 33
click at [357, 295] on icon "button" at bounding box center [355, 304] width 24 height 24
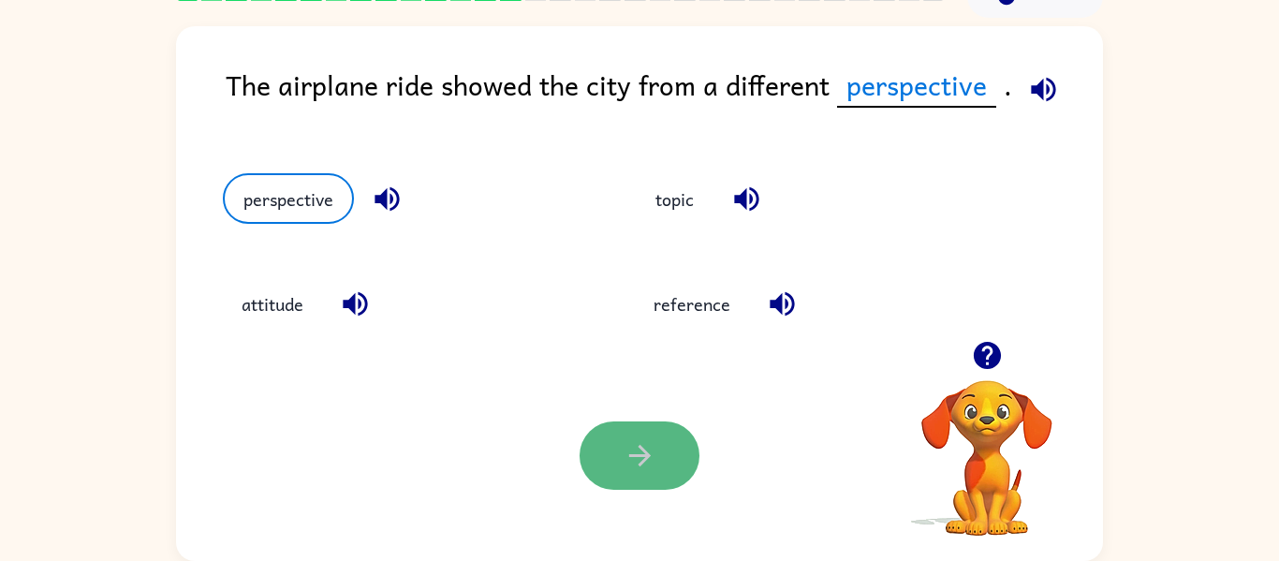
click at [620, 463] on button "button" at bounding box center [639, 455] width 120 height 68
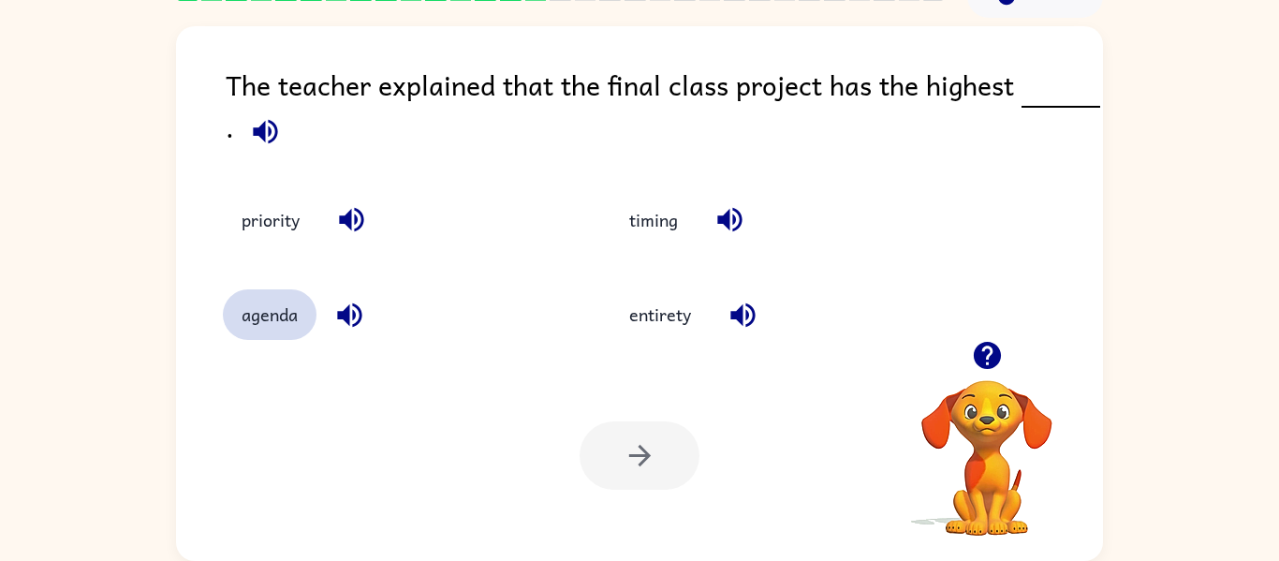
click at [290, 319] on button "agenda" at bounding box center [270, 314] width 94 height 51
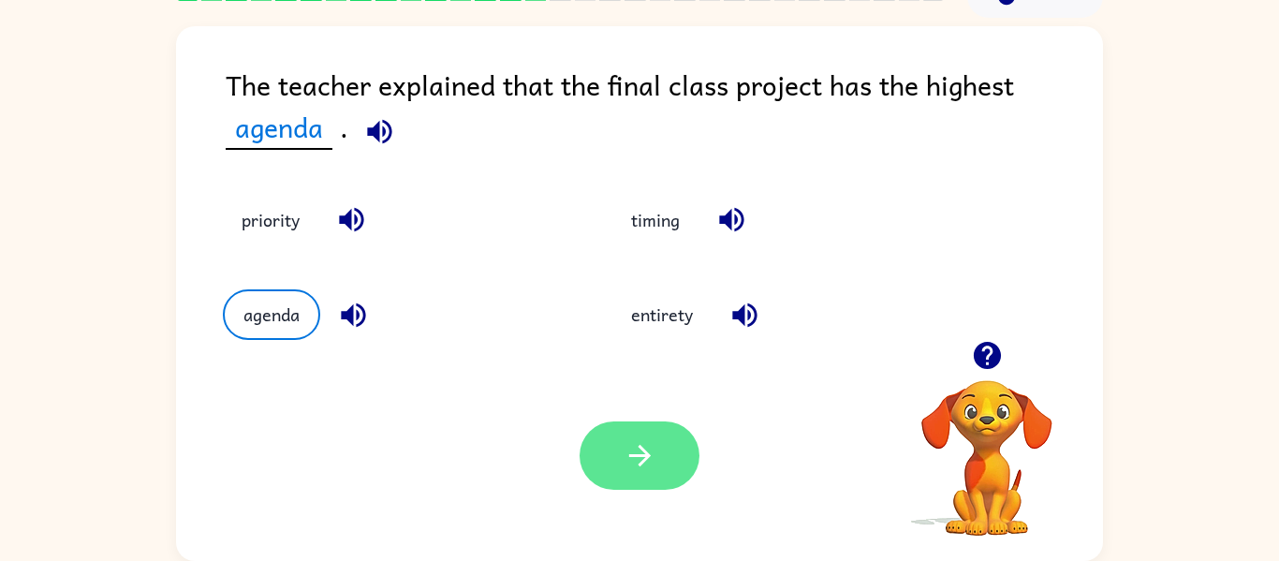
click at [641, 432] on button "button" at bounding box center [639, 455] width 120 height 68
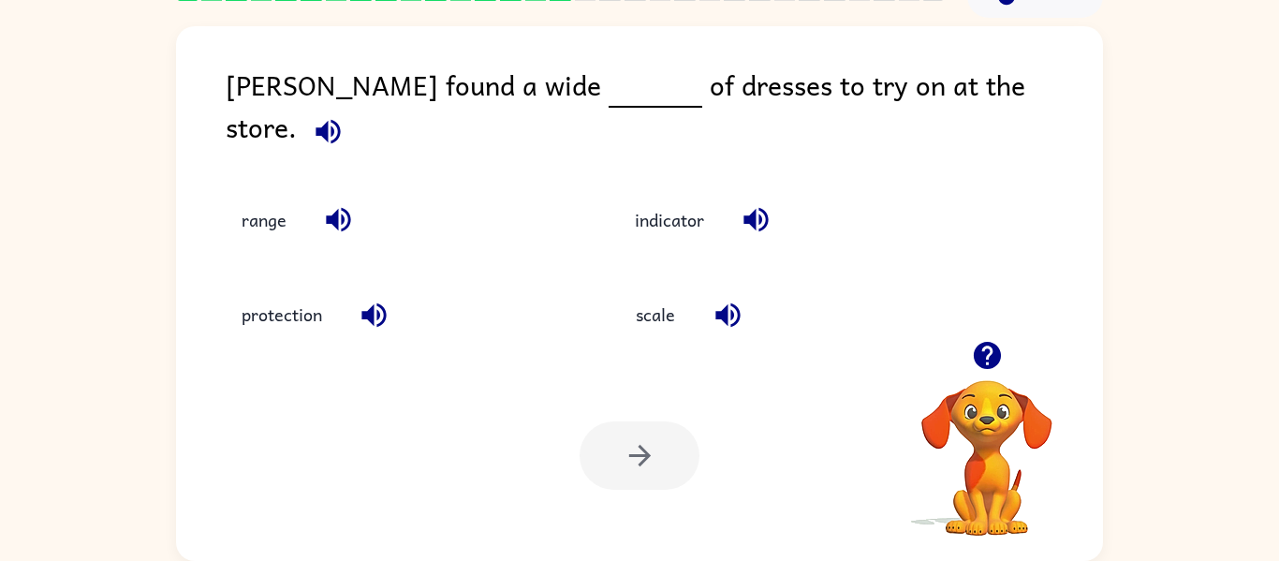
click at [327, 208] on icon "button" at bounding box center [338, 220] width 24 height 24
click at [383, 299] on icon "button" at bounding box center [374, 315] width 33 height 33
click at [625, 203] on button "indicator" at bounding box center [669, 220] width 107 height 51
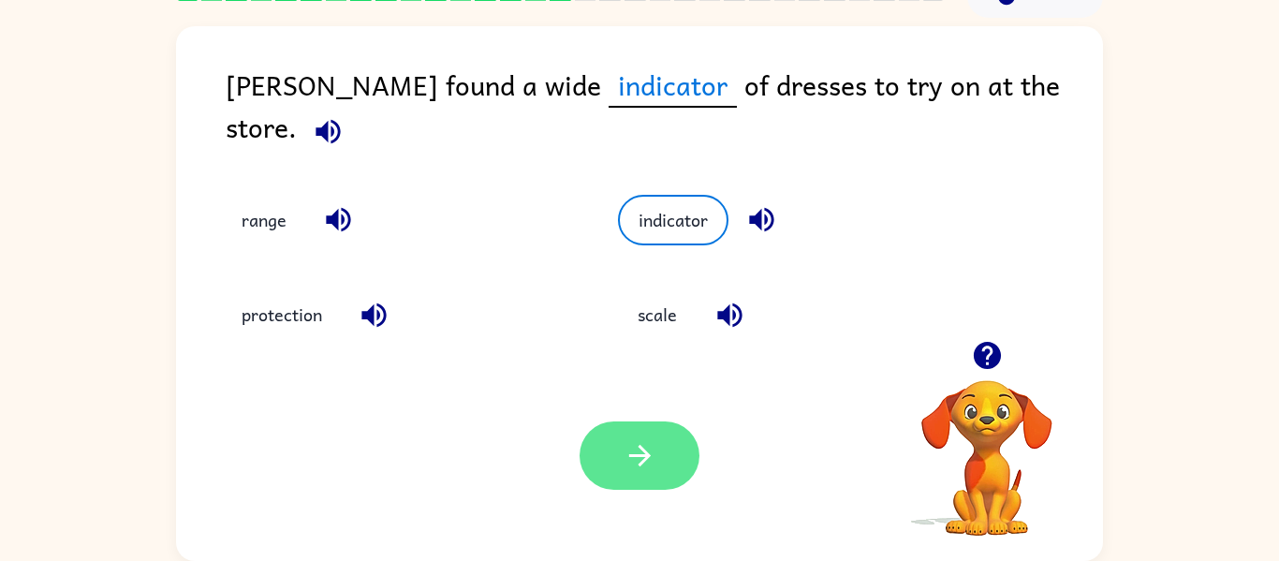
click at [614, 445] on button "button" at bounding box center [639, 455] width 120 height 68
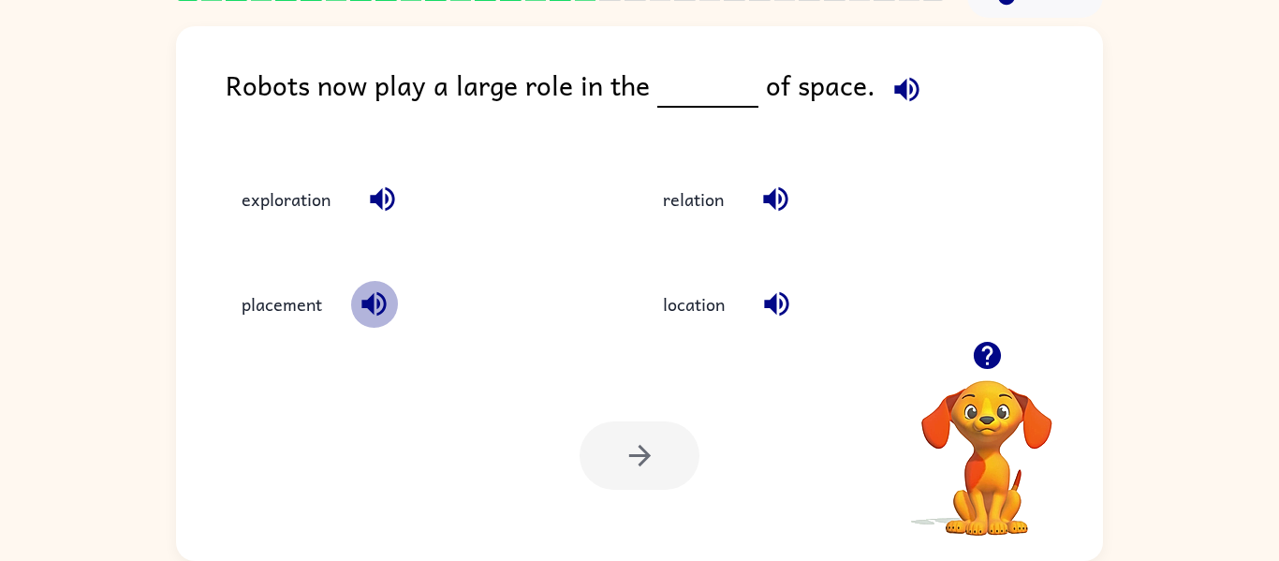
click at [379, 309] on icon "button" at bounding box center [374, 303] width 33 height 33
click at [379, 315] on icon "button" at bounding box center [374, 303] width 33 height 33
click at [378, 193] on icon "button" at bounding box center [382, 199] width 24 height 24
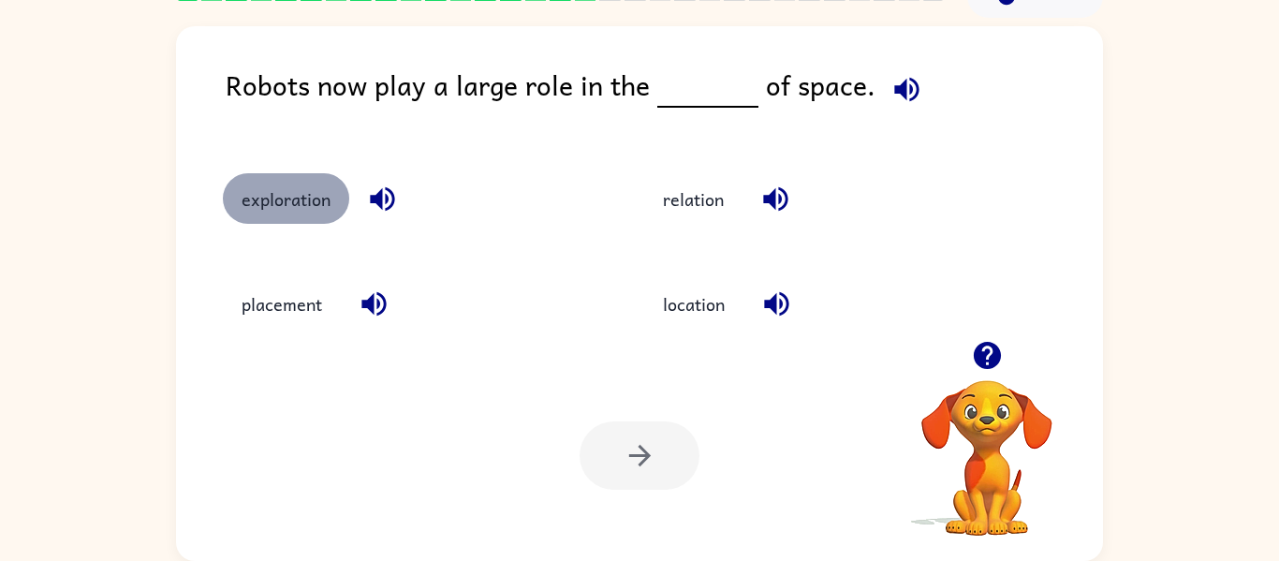
click at [325, 199] on button "exploration" at bounding box center [286, 198] width 126 height 51
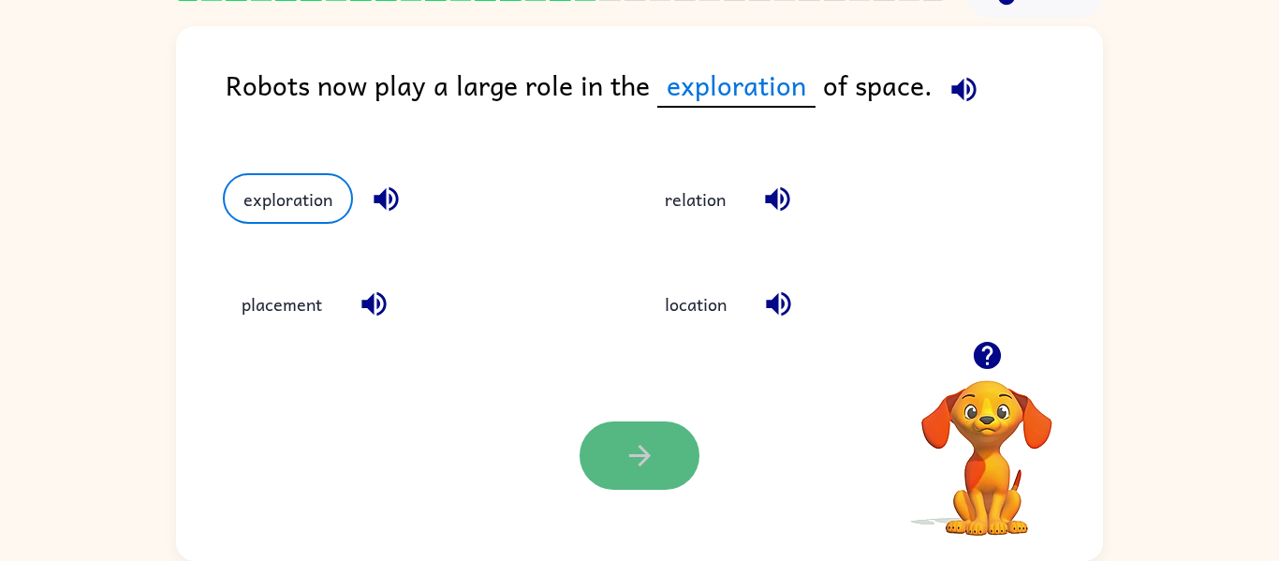
click at [650, 432] on button "button" at bounding box center [639, 455] width 120 height 68
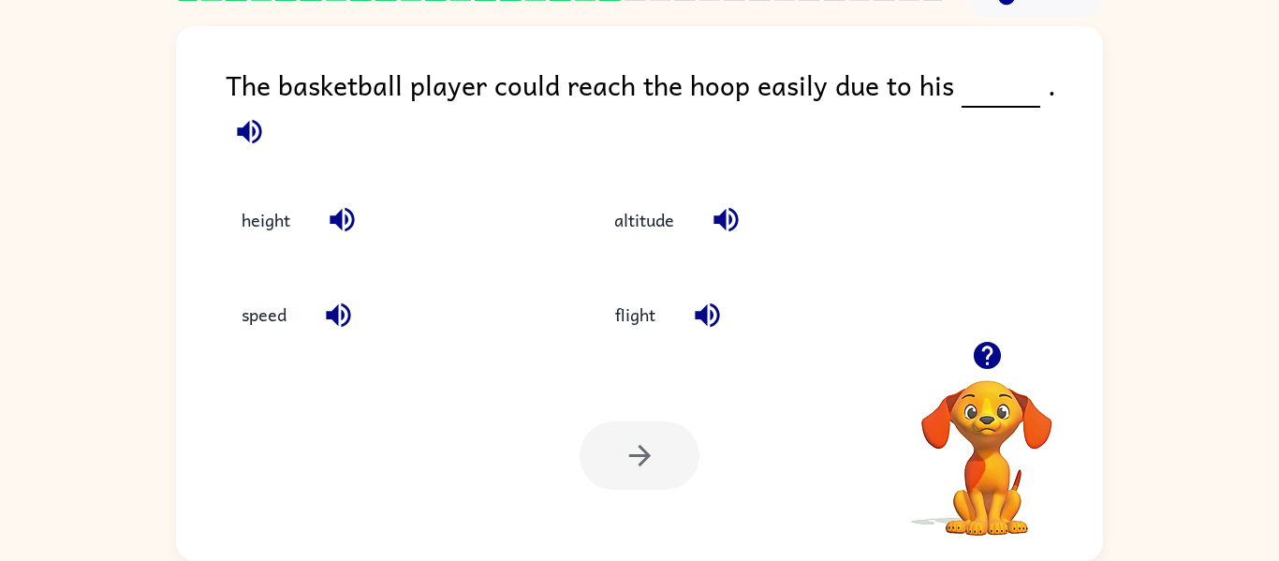
scroll to position [0, 0]
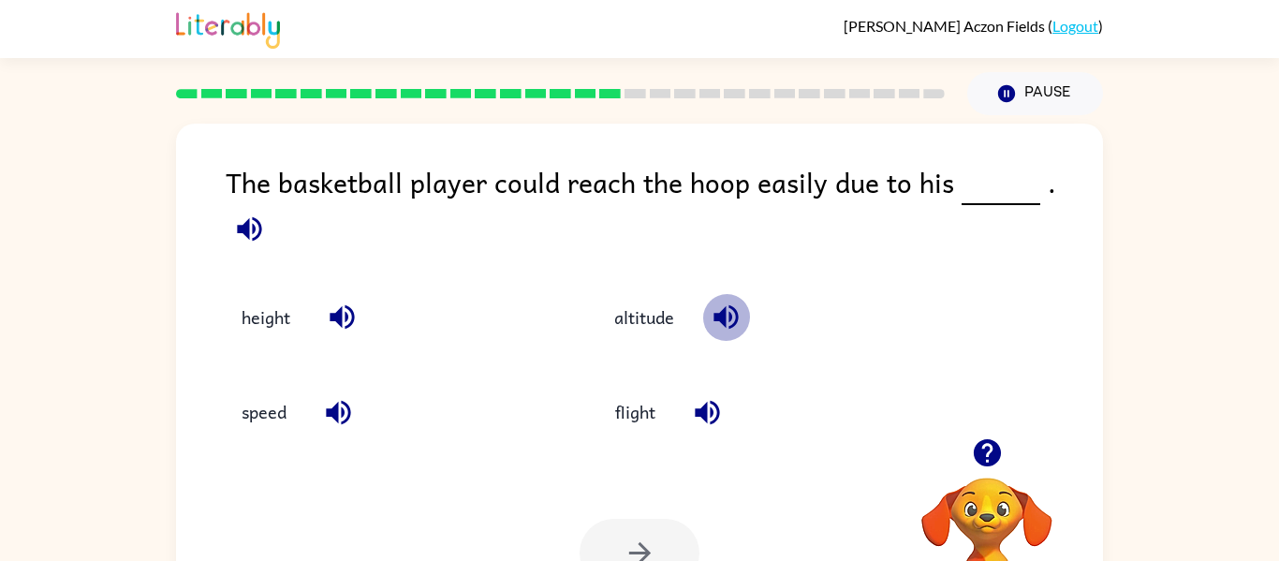
click at [725, 305] on icon "button" at bounding box center [725, 317] width 24 height 24
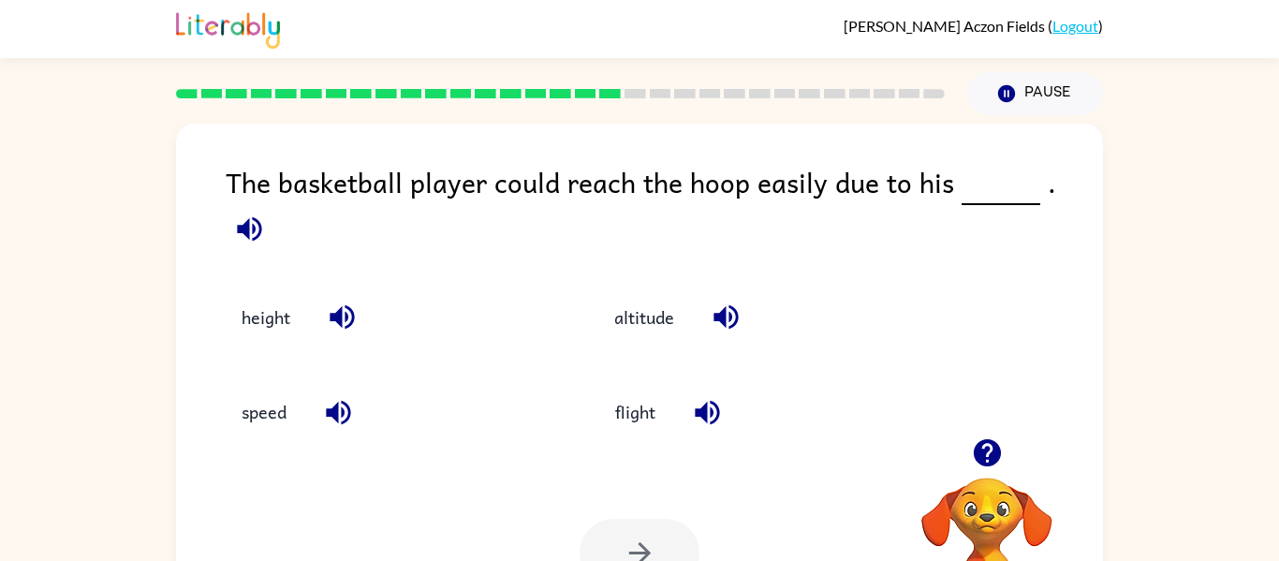
click at [725, 305] on icon "button" at bounding box center [725, 317] width 24 height 24
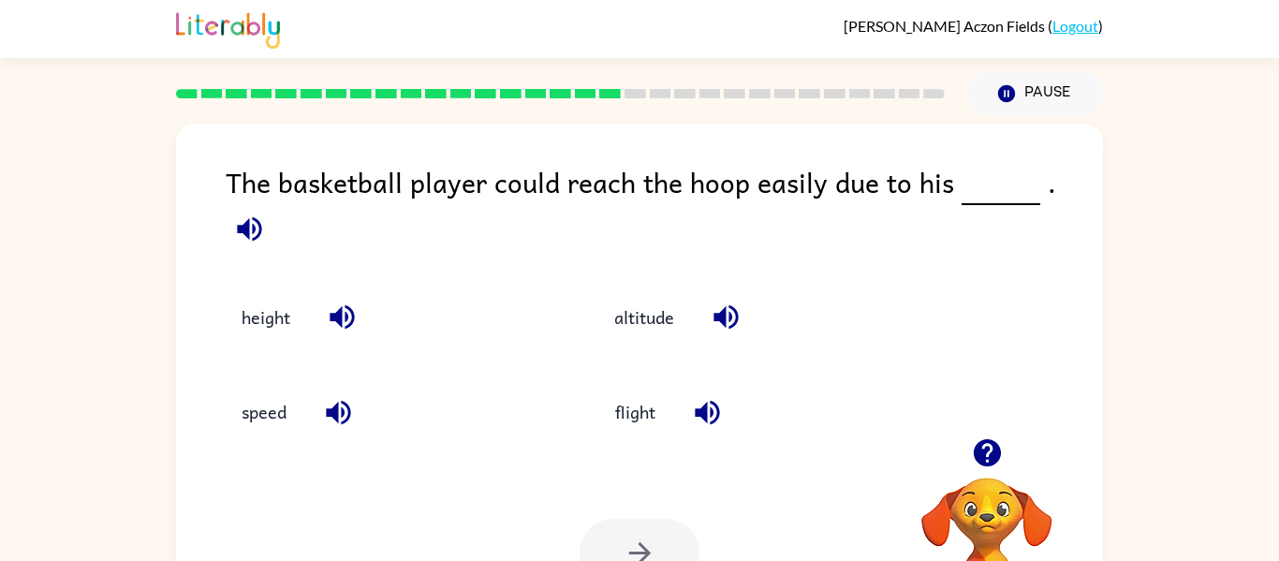
click at [725, 305] on icon "button" at bounding box center [725, 317] width 24 height 24
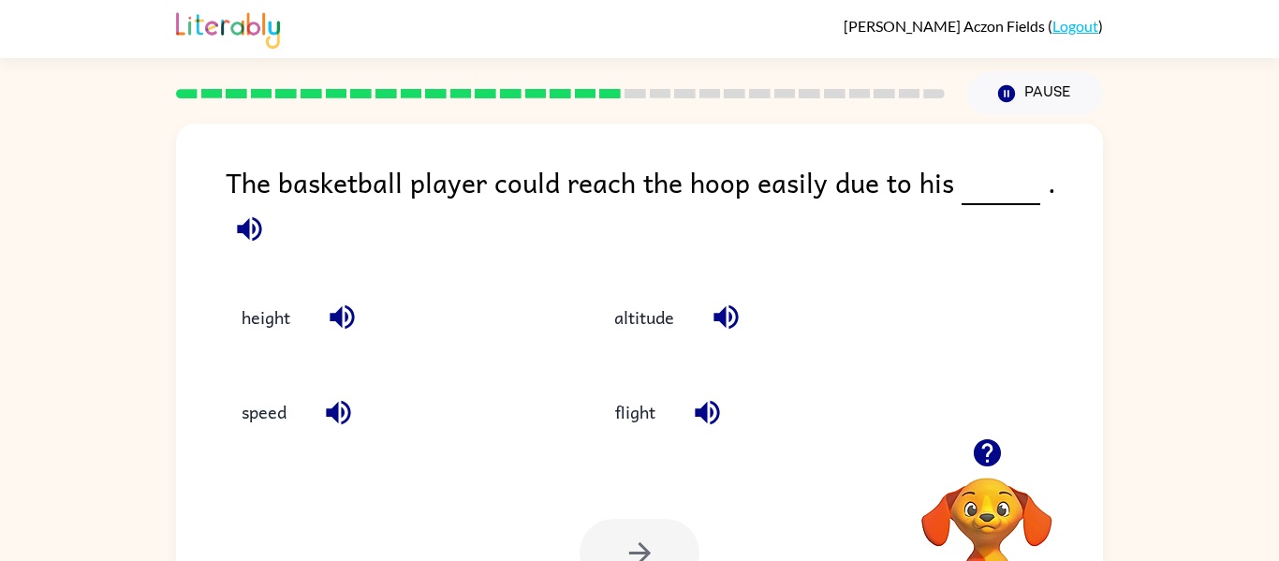
click at [725, 305] on icon "button" at bounding box center [725, 317] width 24 height 24
